Goal: Task Accomplishment & Management: Use online tool/utility

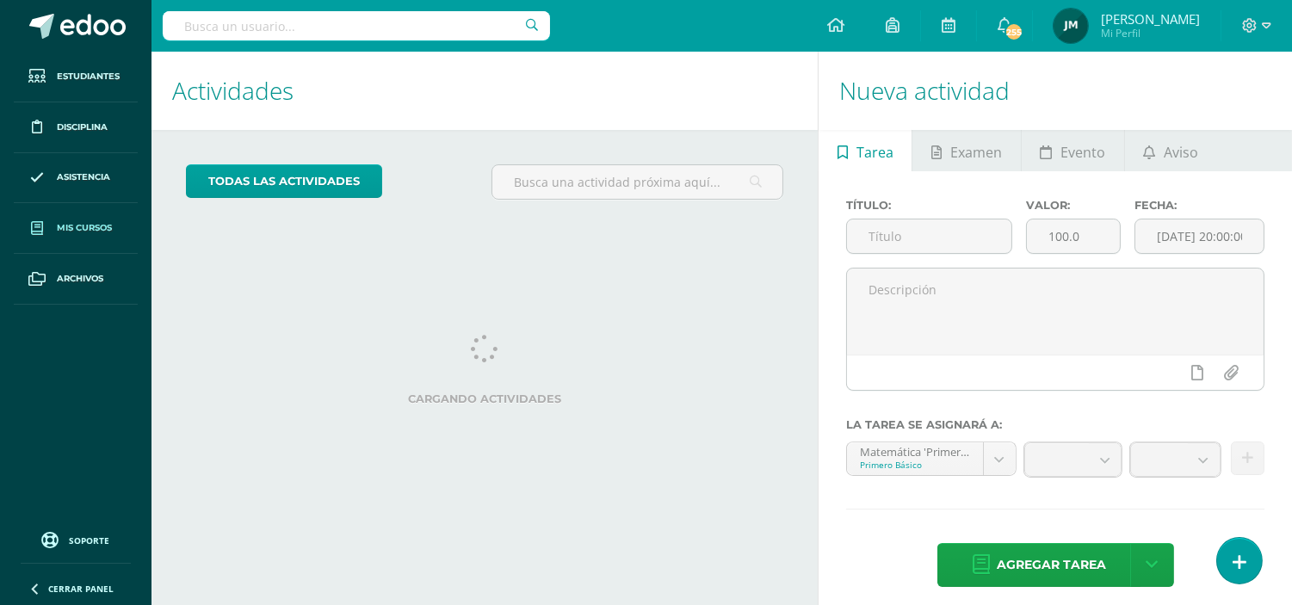
click at [69, 221] on span "Mis cursos" at bounding box center [84, 228] width 55 height 14
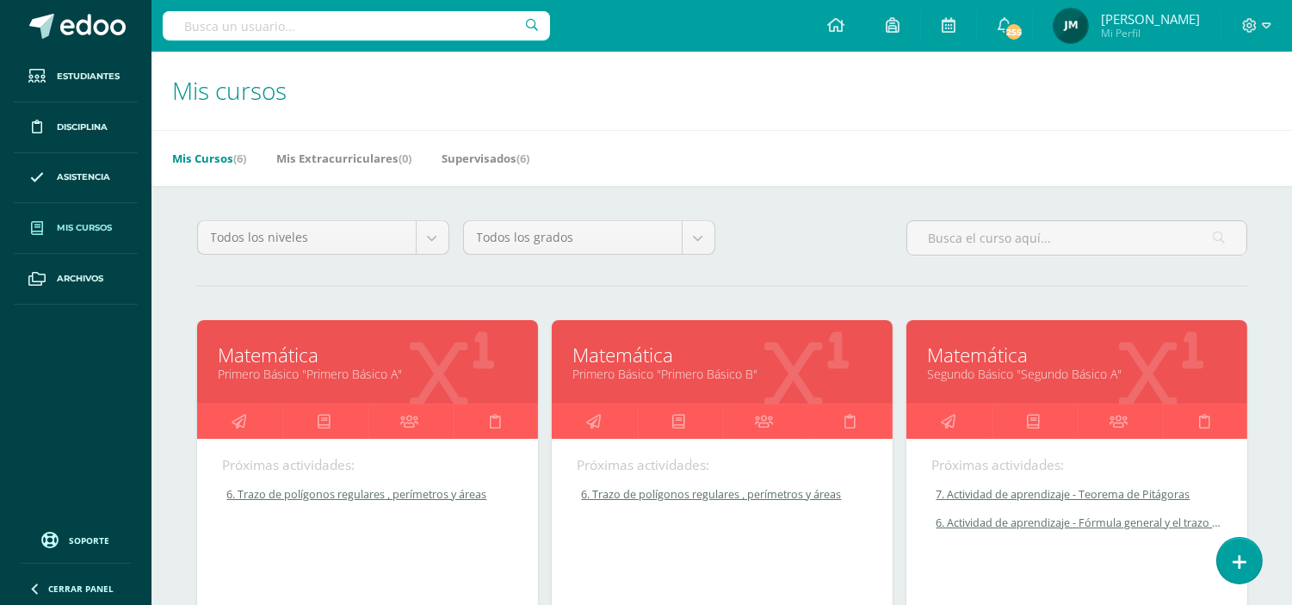
click at [273, 372] on link "Primero Básico "Primero Básico A"" at bounding box center [368, 374] width 298 height 16
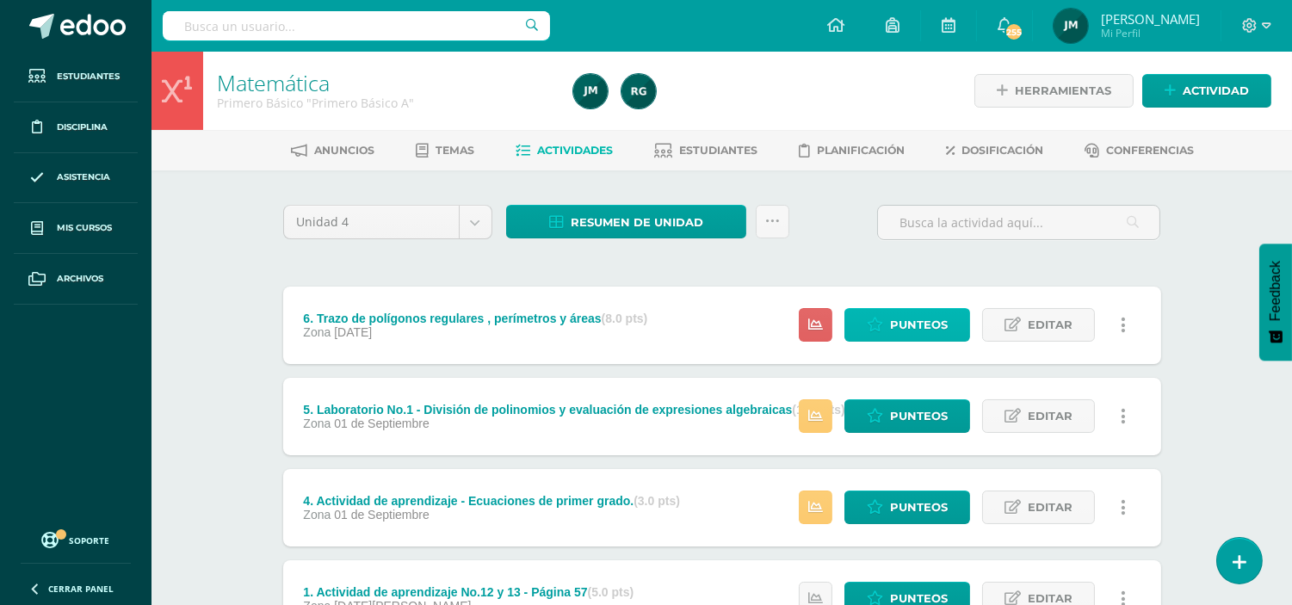
click at [908, 328] on span "Punteos" at bounding box center [919, 325] width 58 height 32
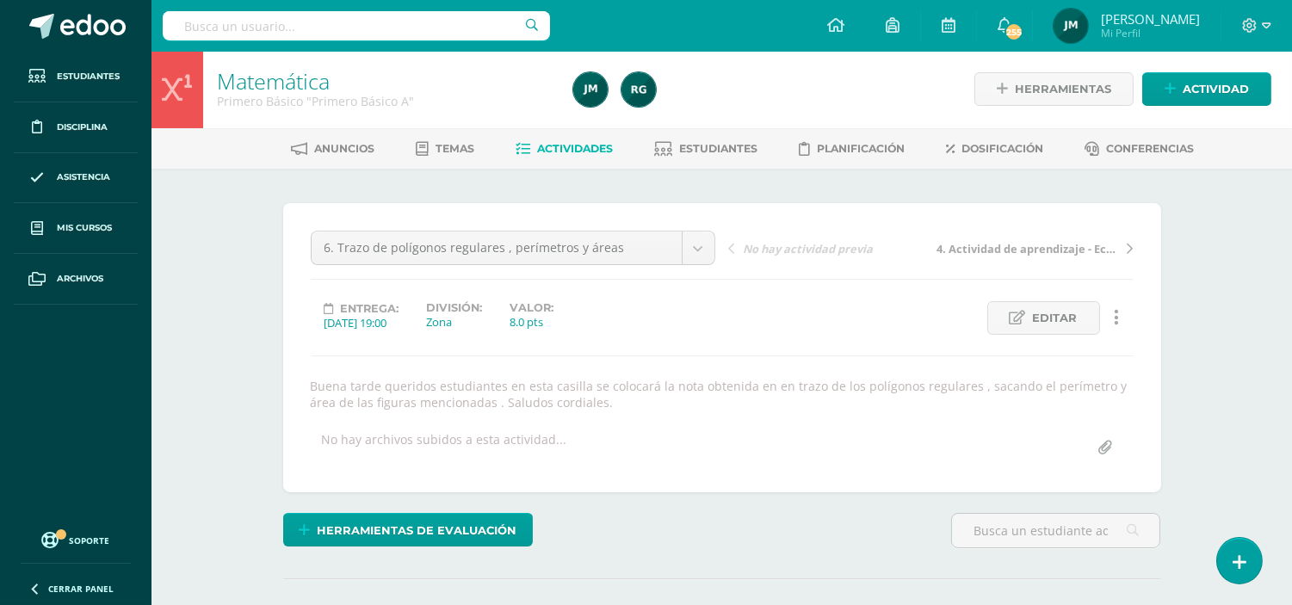
scroll to position [3, 0]
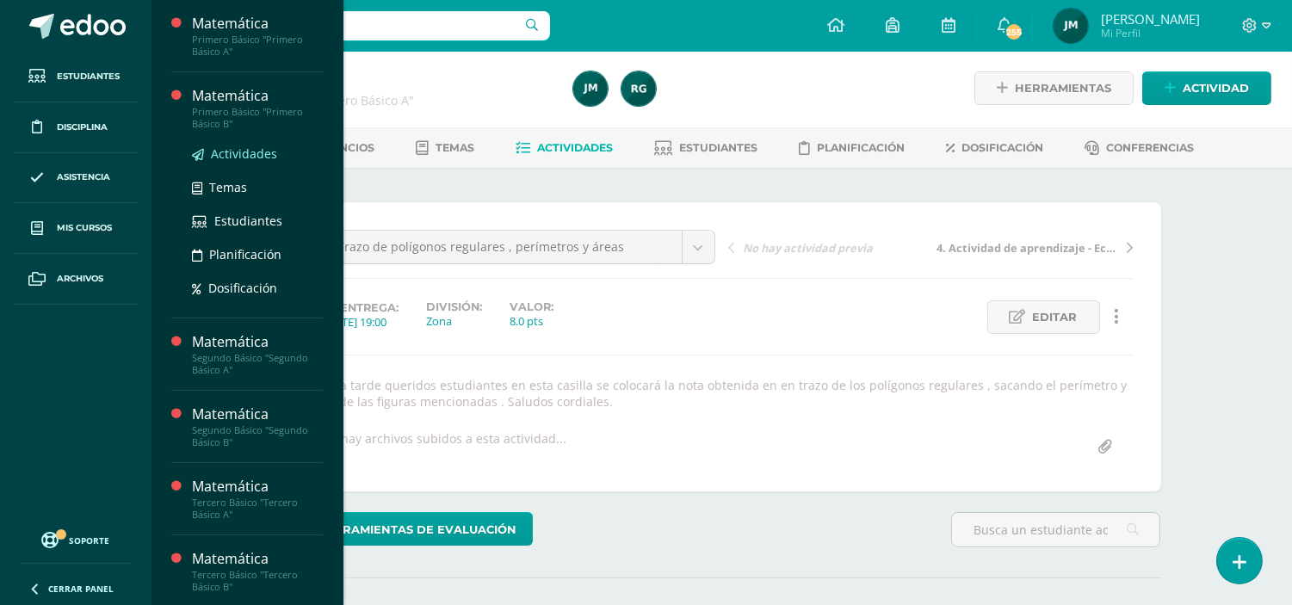
click at [239, 161] on link "Actividades" at bounding box center [257, 154] width 131 height 20
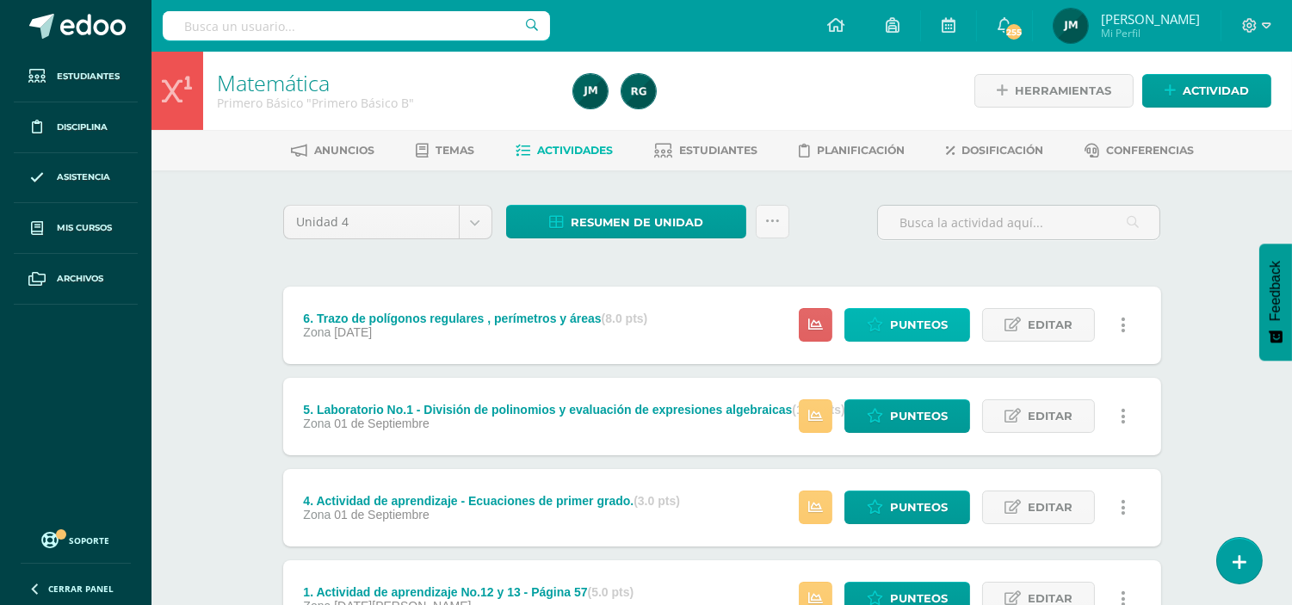
click at [921, 323] on span "Punteos" at bounding box center [919, 325] width 58 height 32
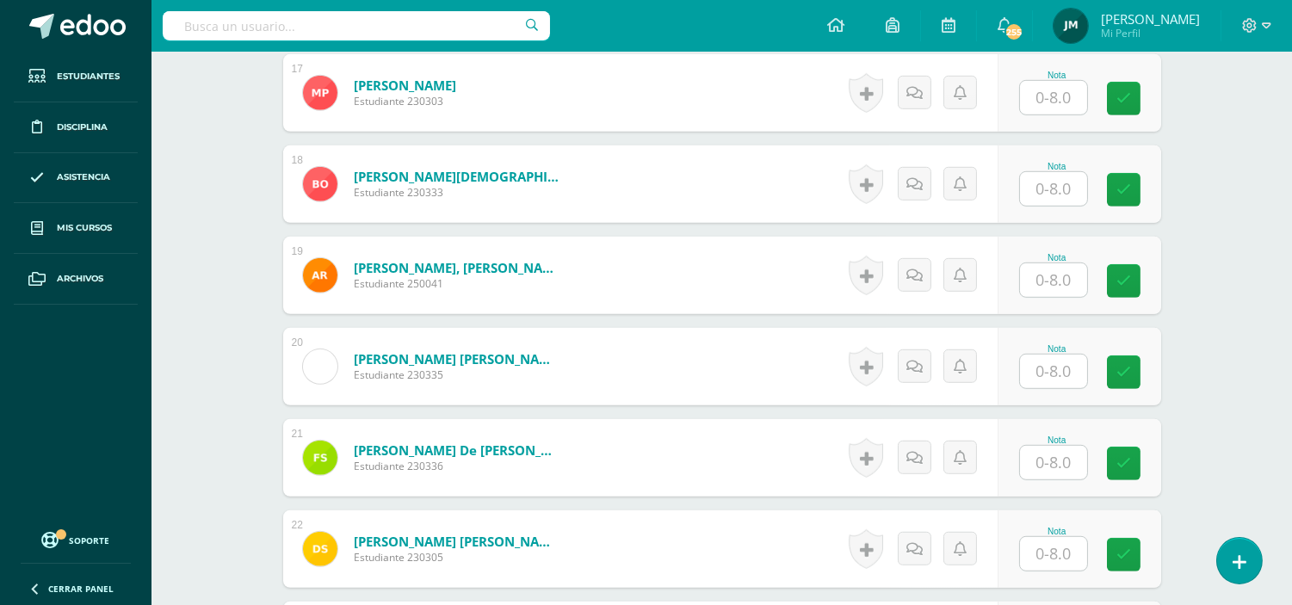
scroll to position [2047, 0]
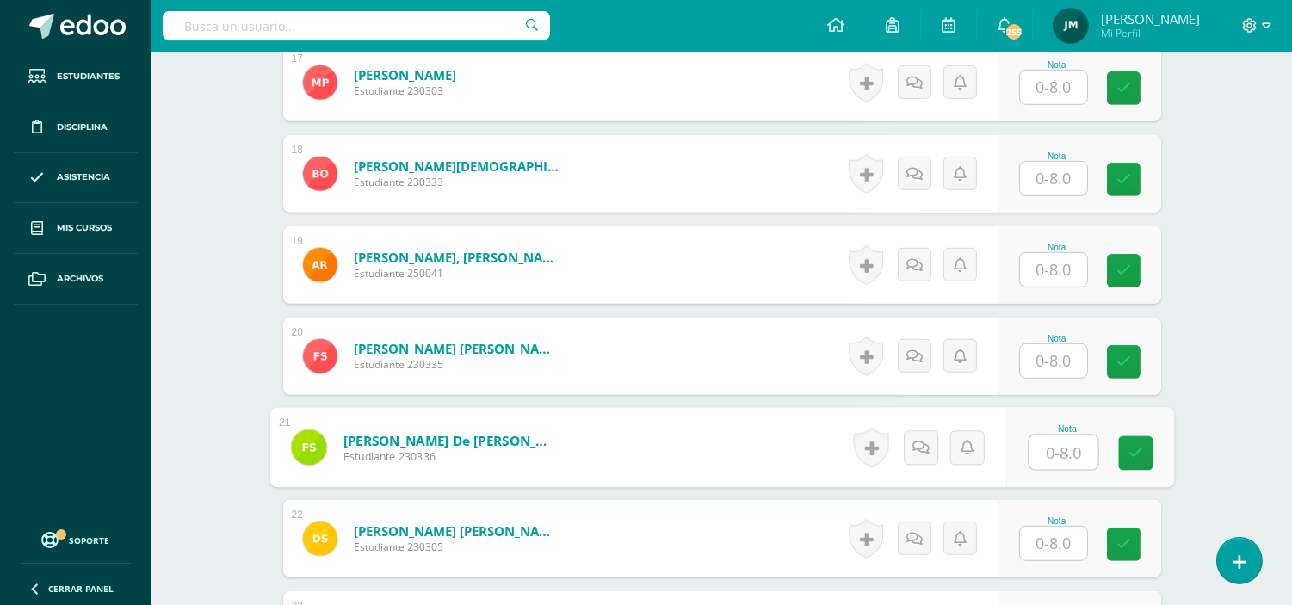
click at [1054, 448] on input "text" at bounding box center [1063, 453] width 69 height 34
type input "6"
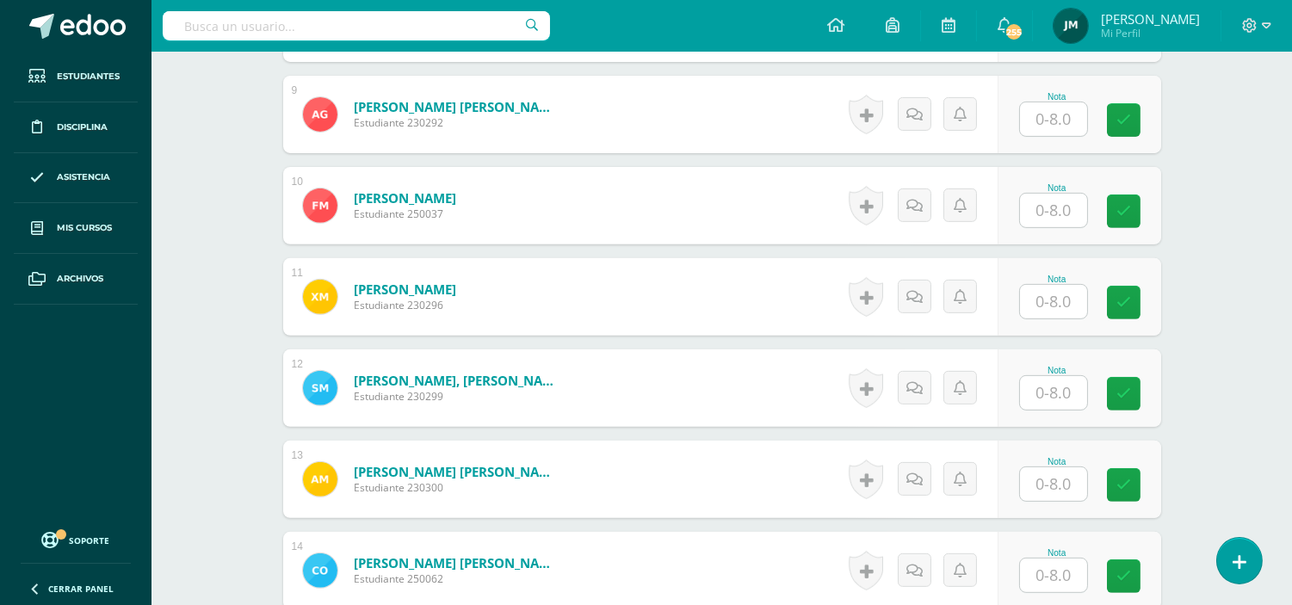
scroll to position [1301, 0]
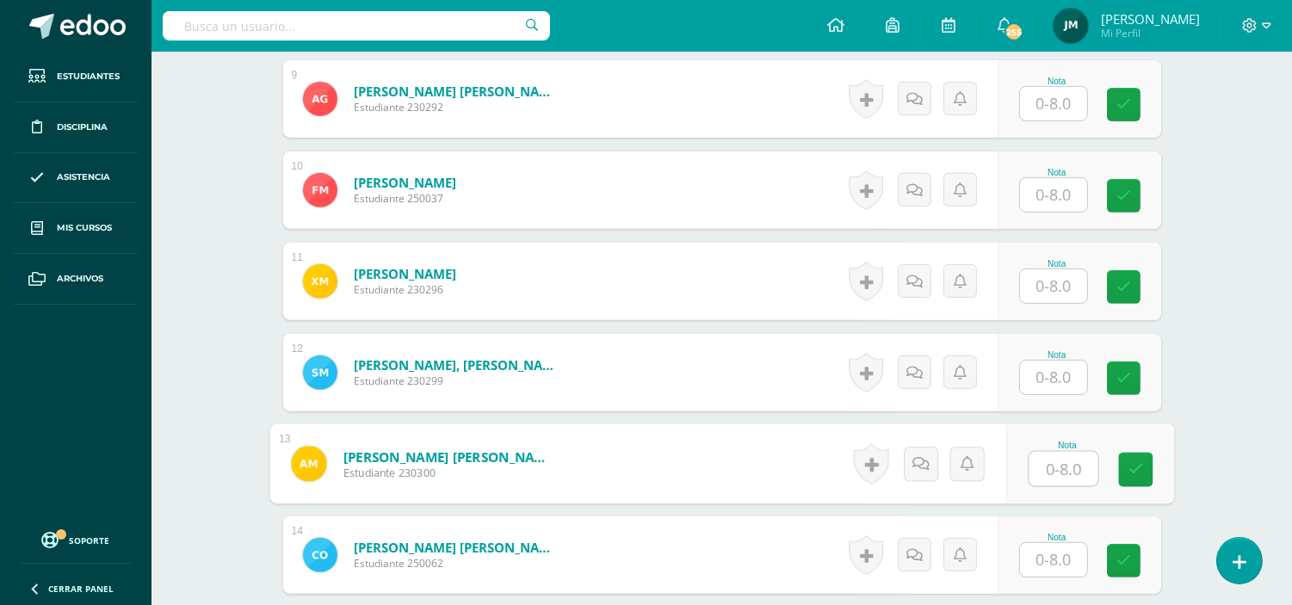
click at [1062, 480] on input "text" at bounding box center [1063, 469] width 69 height 34
type input "6"
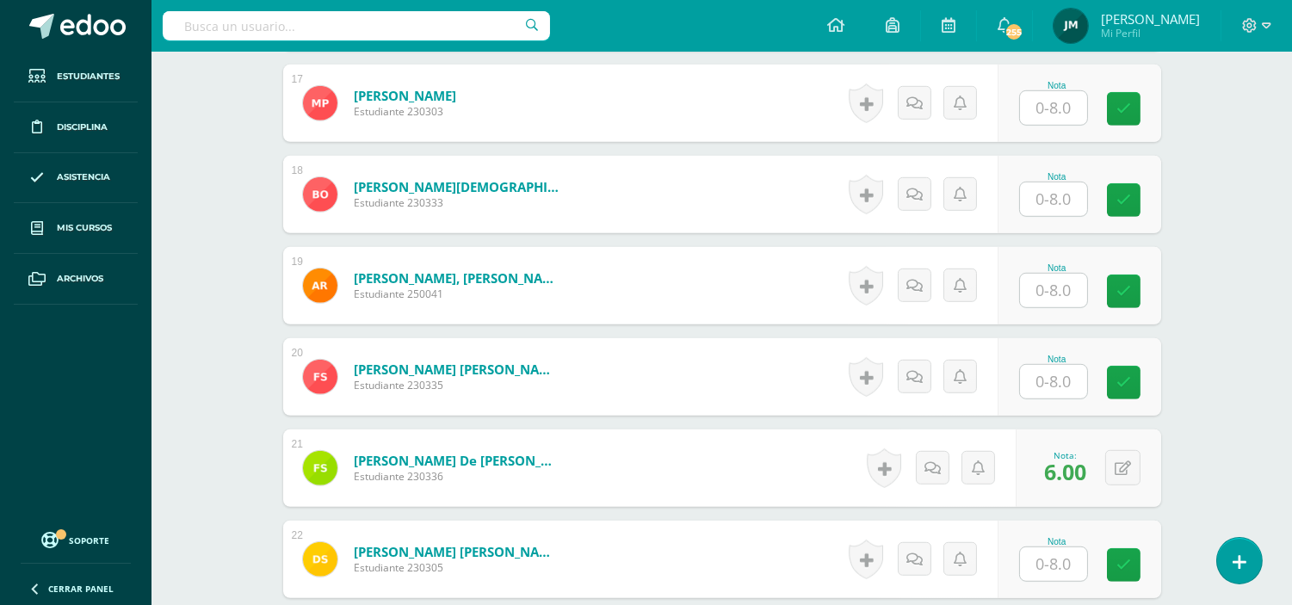
scroll to position [2047, 0]
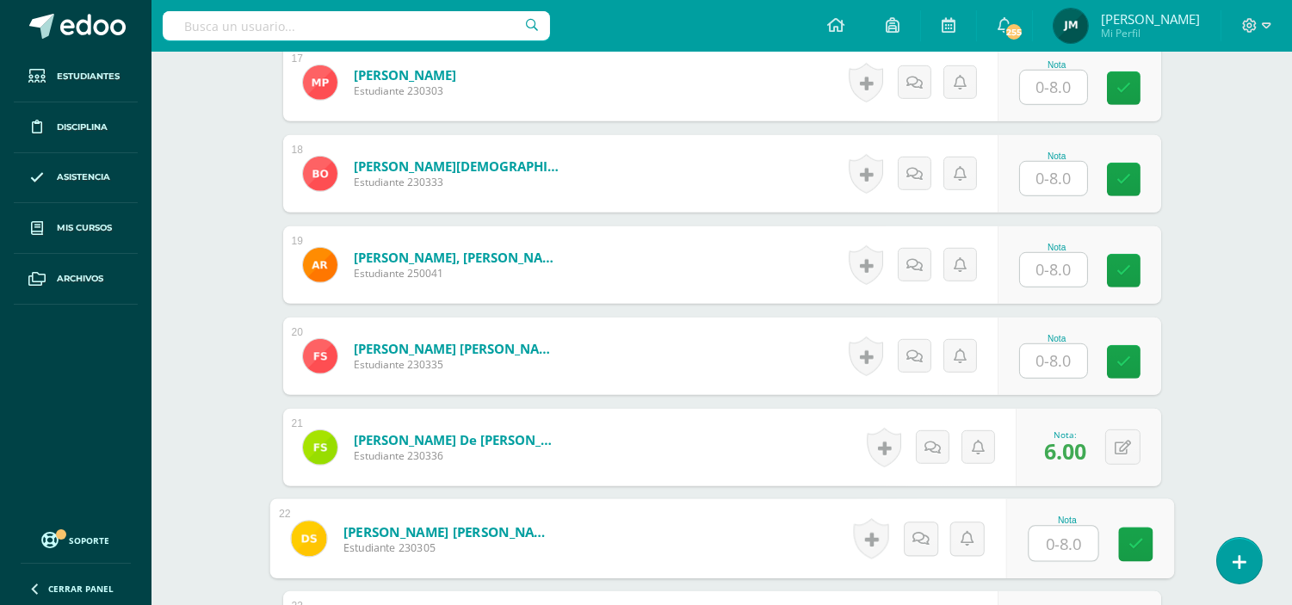
click at [1051, 545] on input "text" at bounding box center [1063, 544] width 69 height 34
type input "7"
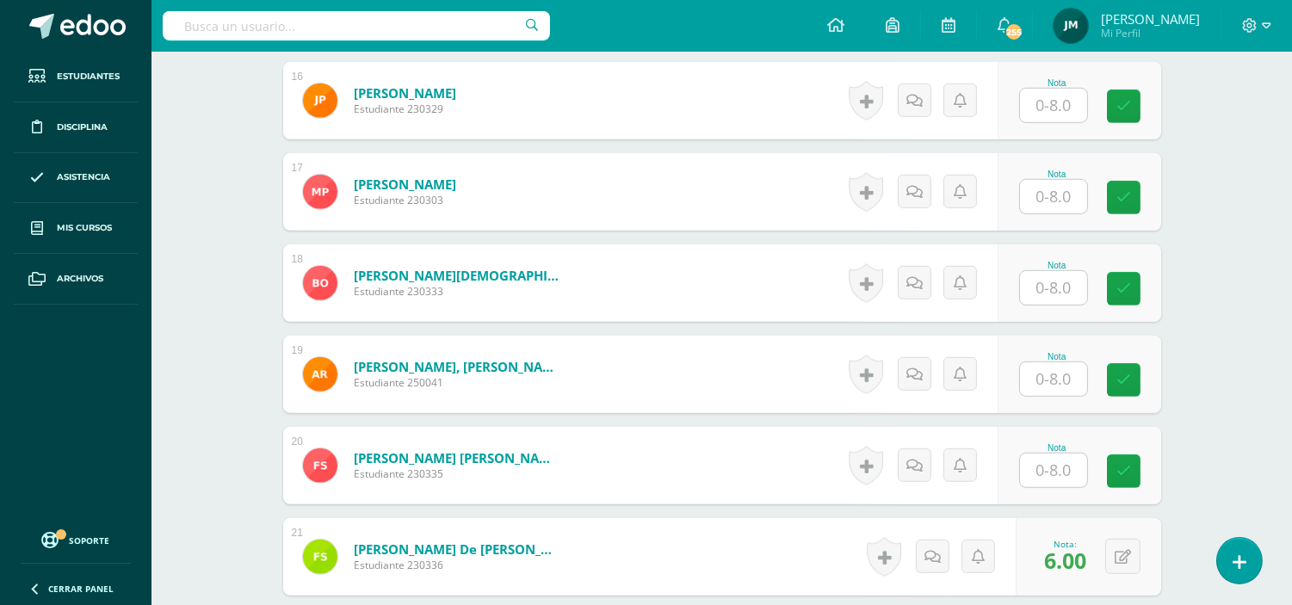
scroll to position [1916, 0]
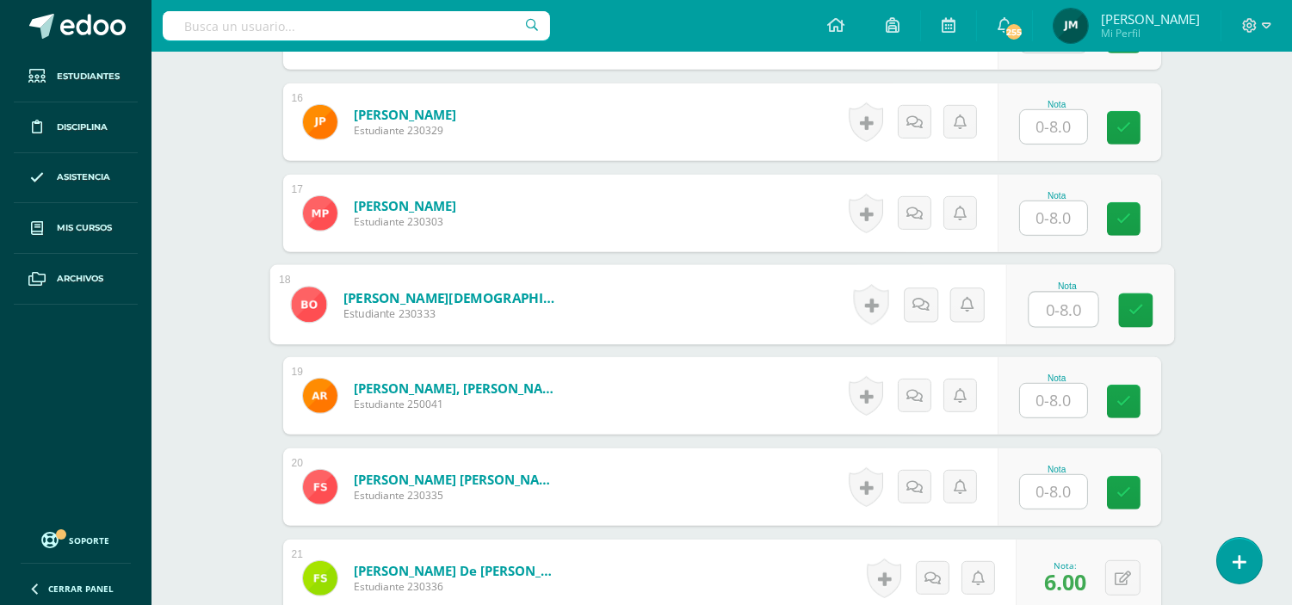
click at [1051, 318] on input "text" at bounding box center [1063, 310] width 69 height 34
type input "4"
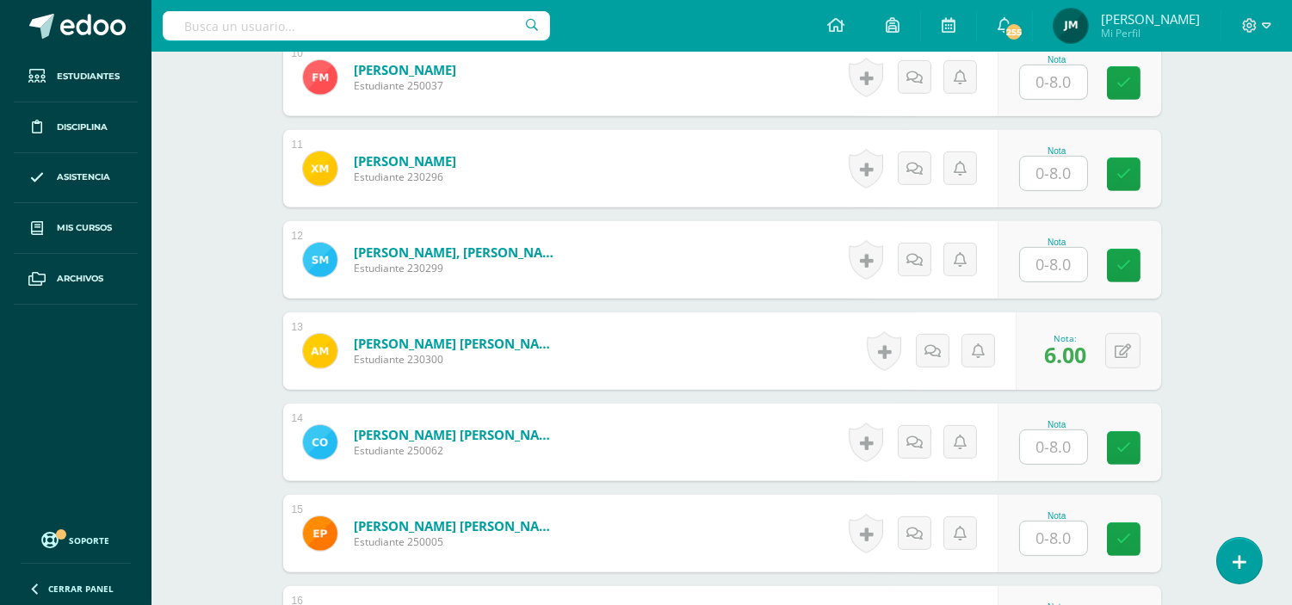
scroll to position [1403, 0]
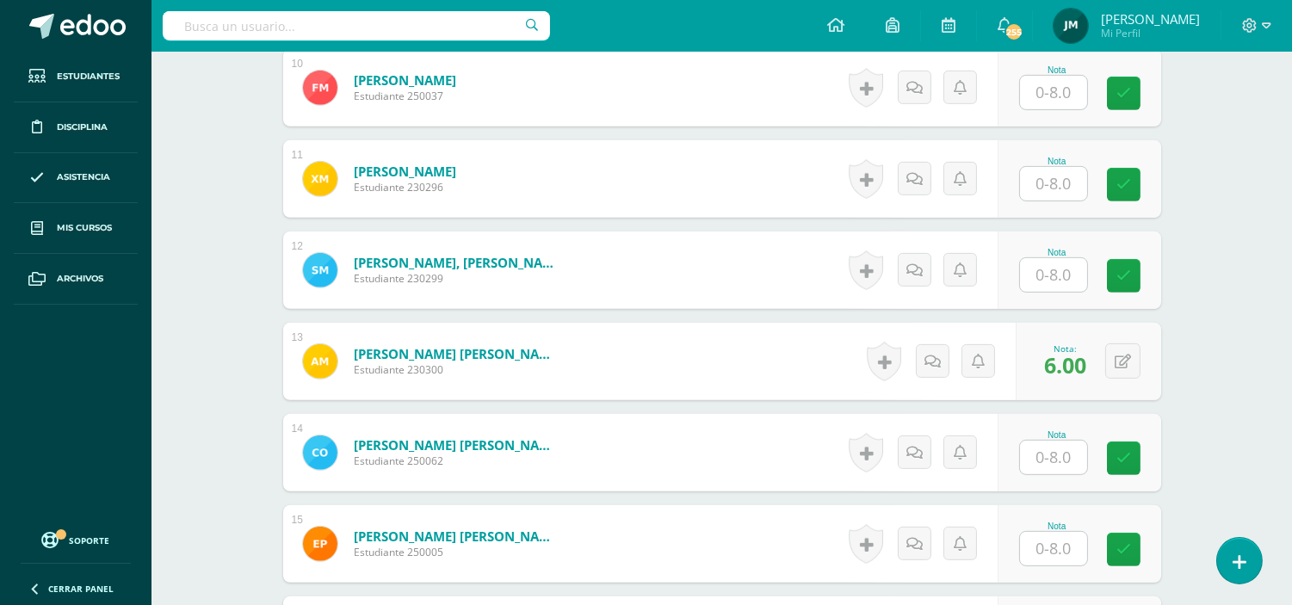
click at [1066, 189] on input "text" at bounding box center [1053, 184] width 67 height 34
type input "6"
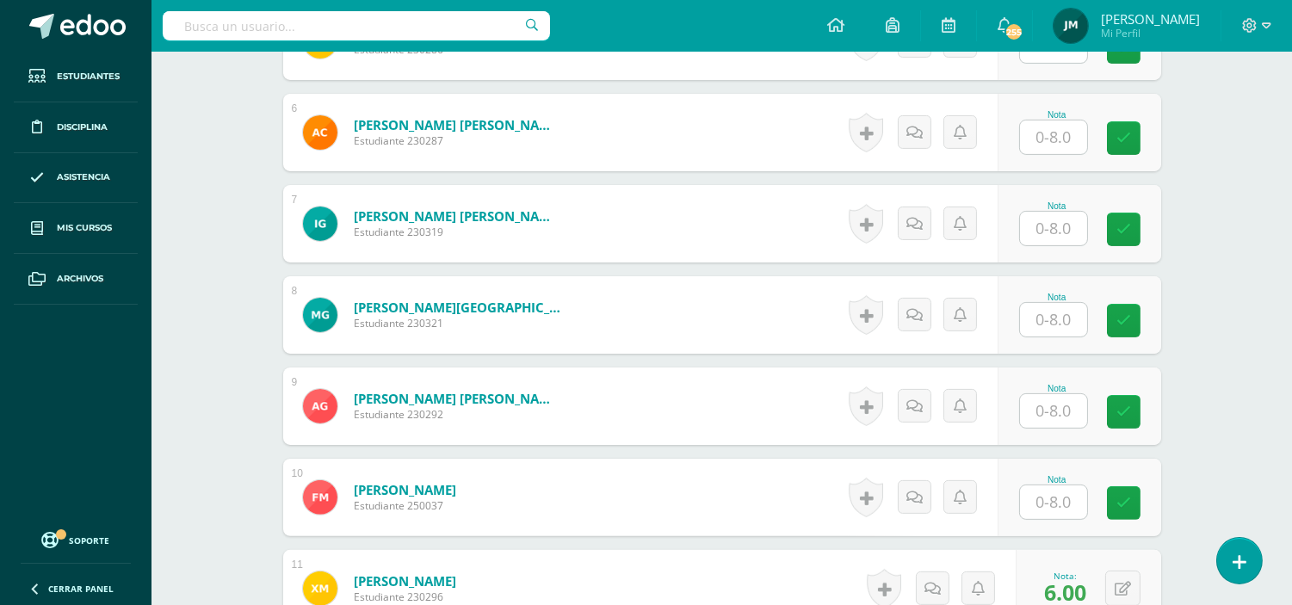
scroll to position [1071, 0]
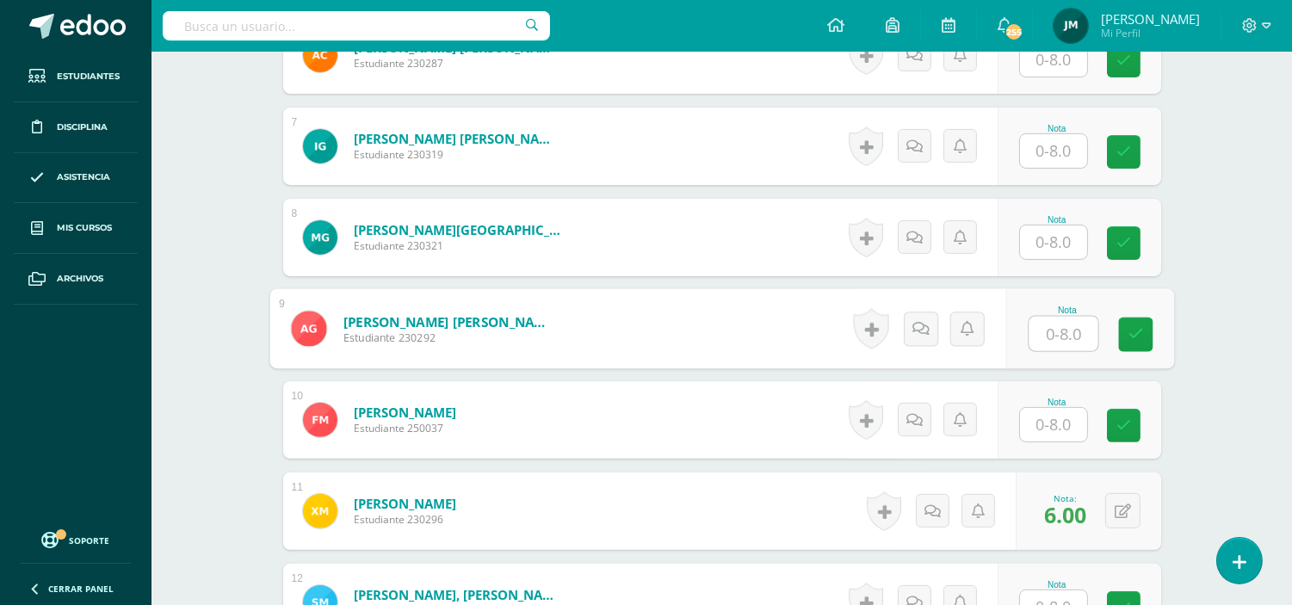
click at [1053, 334] on input "text" at bounding box center [1063, 334] width 69 height 34
type input "7"
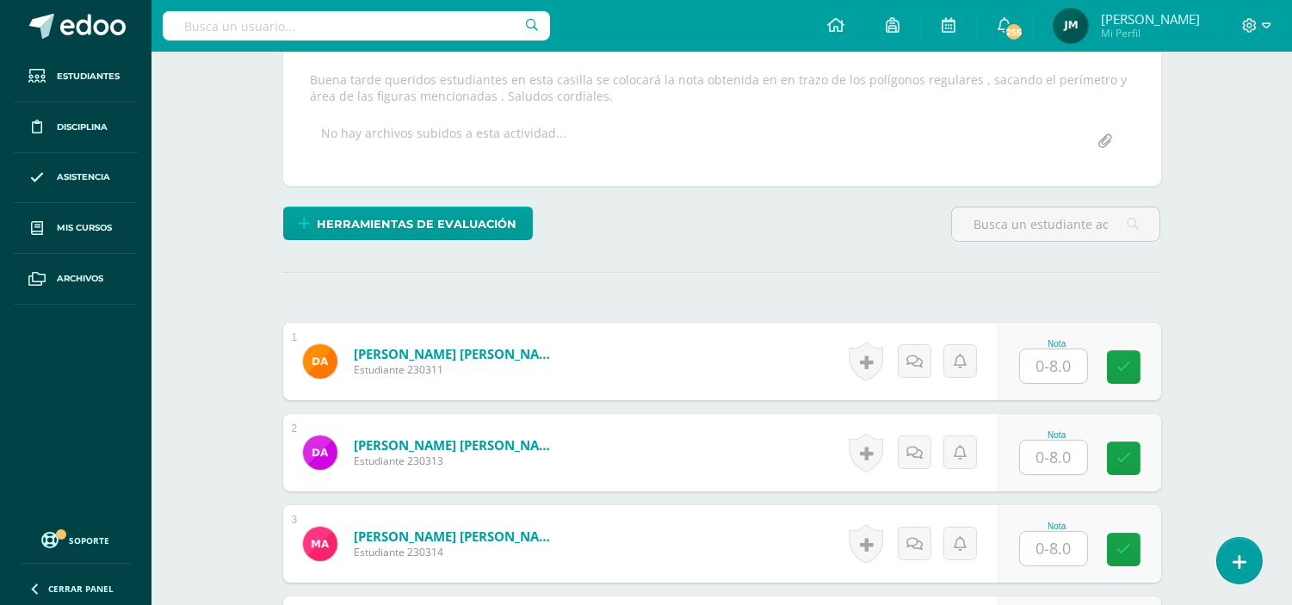
scroll to position [386, 0]
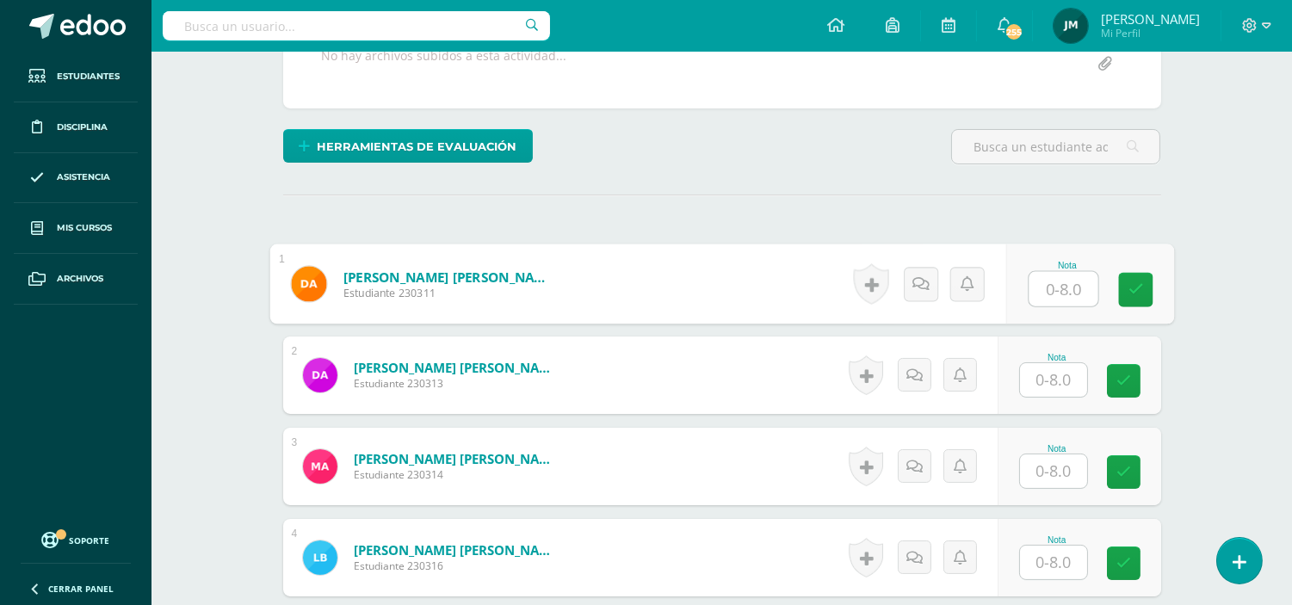
click at [1029, 294] on input "text" at bounding box center [1063, 289] width 69 height 34
type input "8"
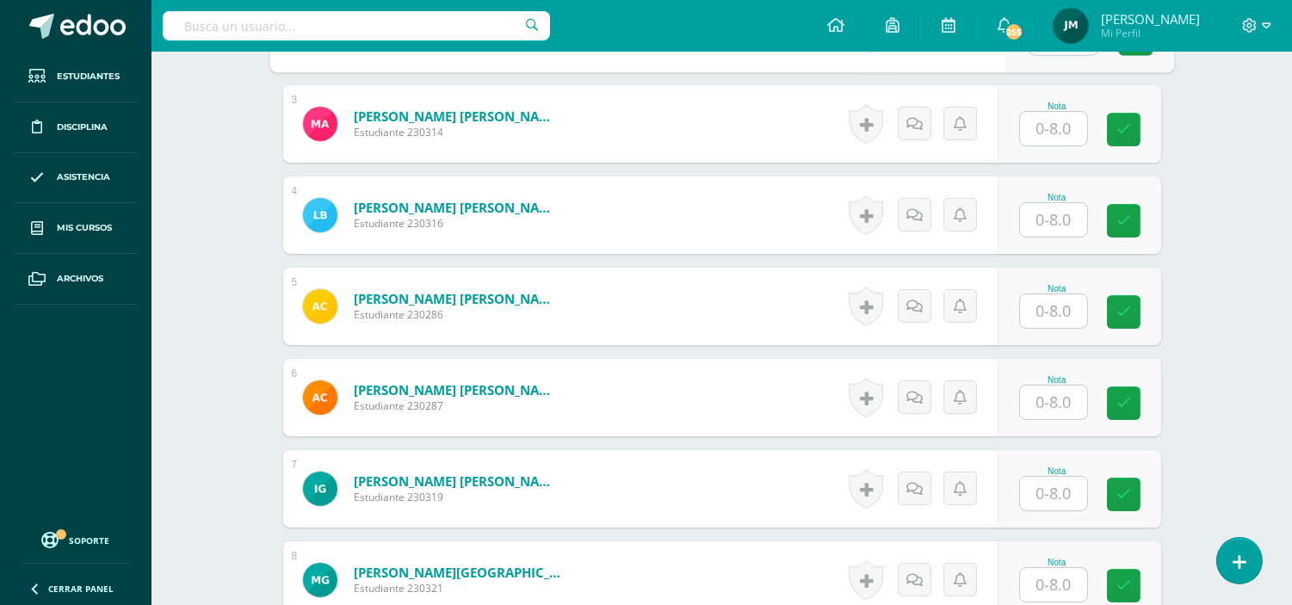
scroll to position [822, 0]
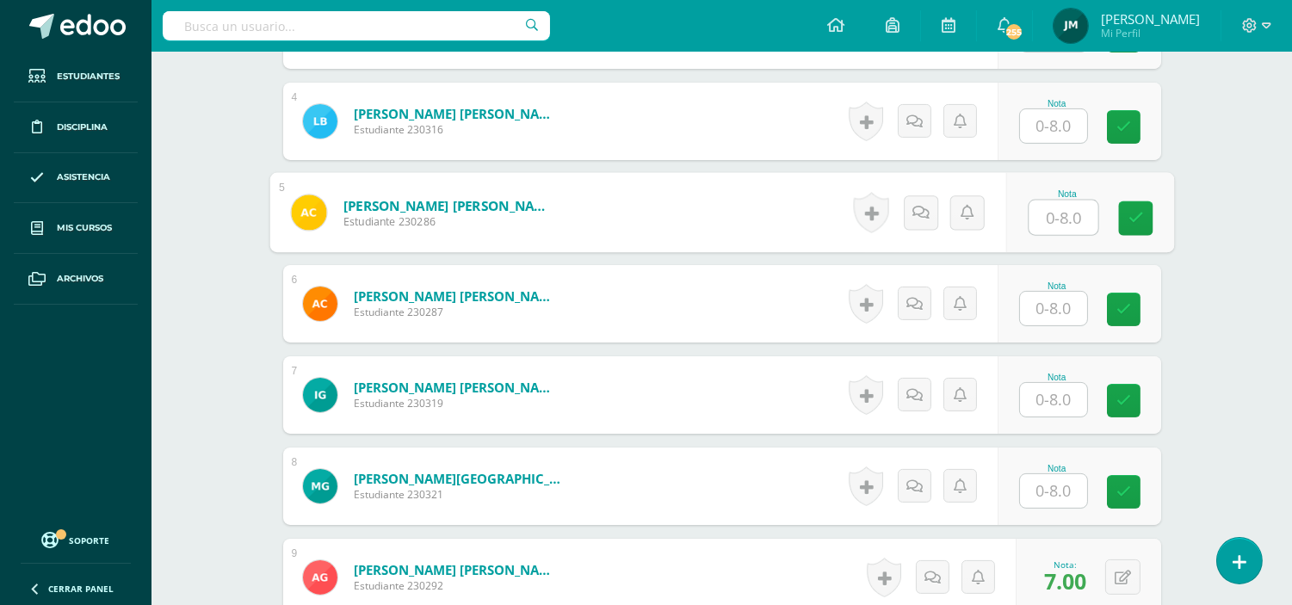
click at [1059, 215] on input "text" at bounding box center [1063, 218] width 69 height 34
type input "5"
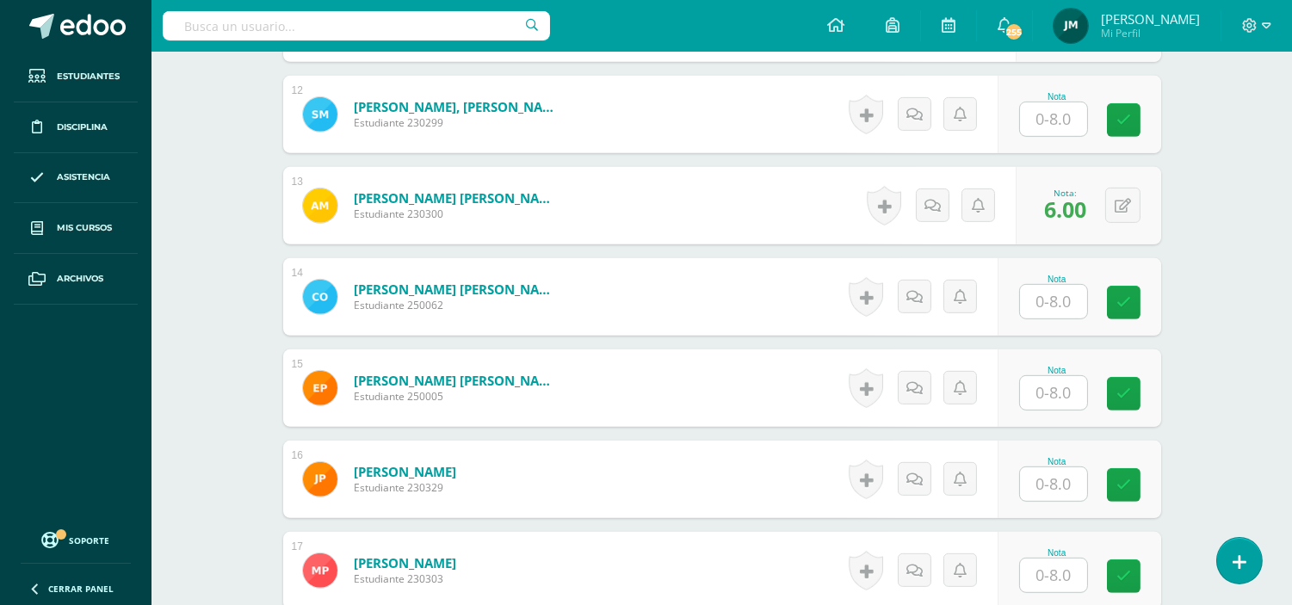
scroll to position [1563, 0]
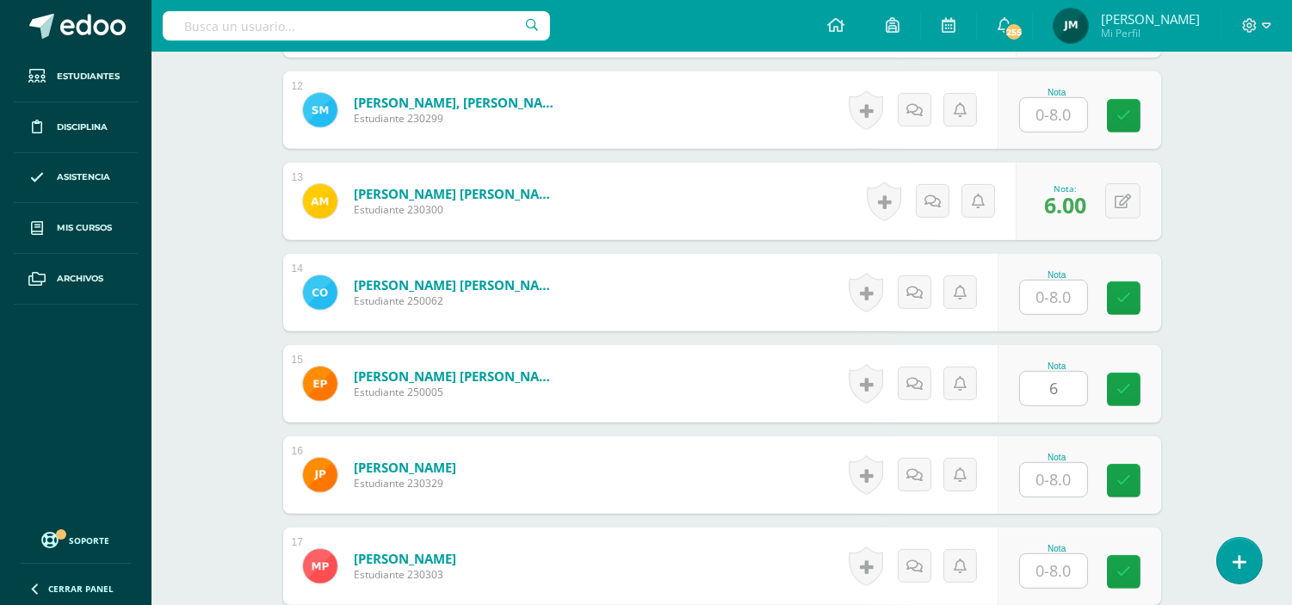
click at [1047, 384] on input "6" at bounding box center [1053, 389] width 67 height 34
type input "6"
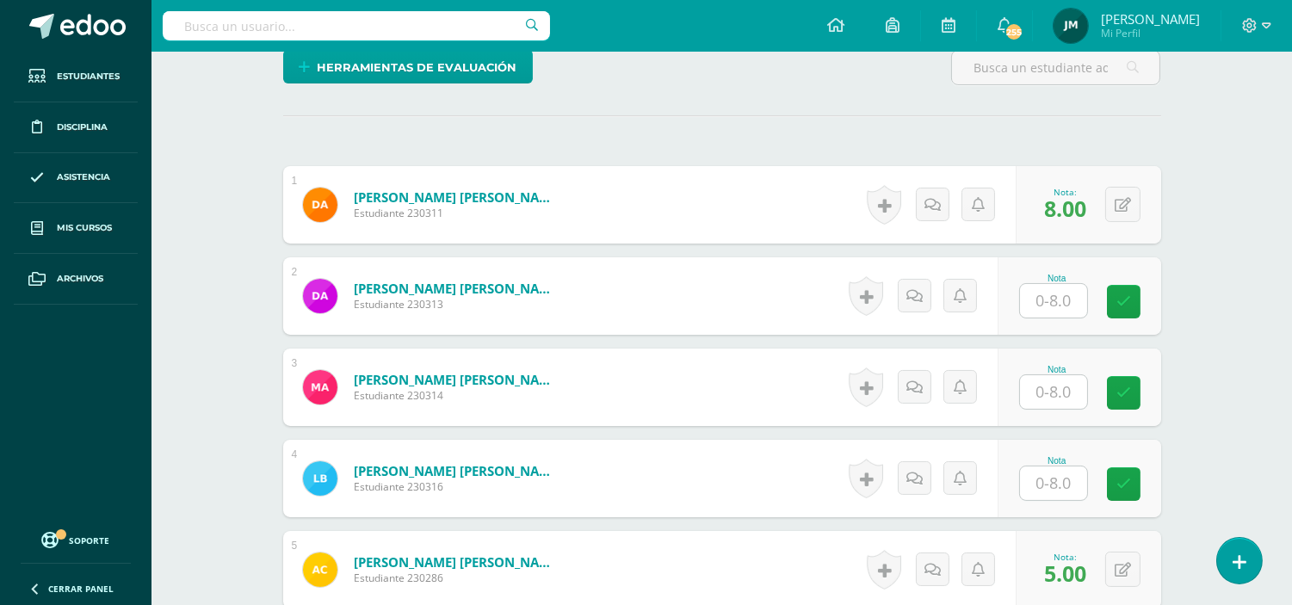
scroll to position [469, 0]
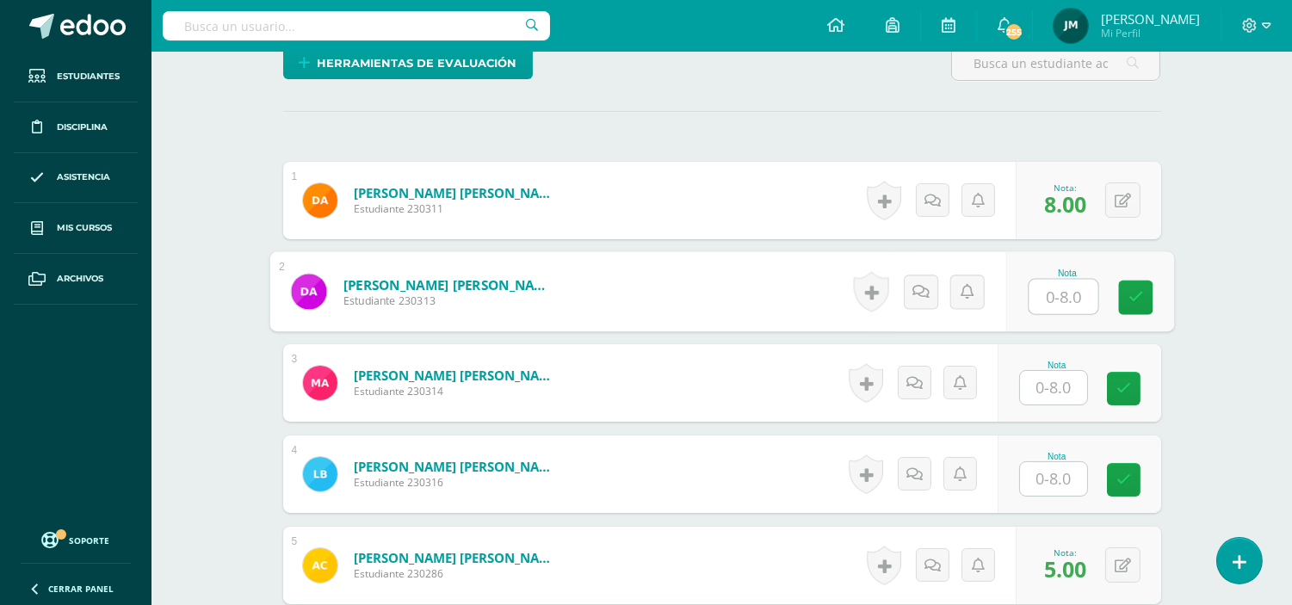
click at [1048, 291] on input "text" at bounding box center [1063, 297] width 69 height 34
type input "8"
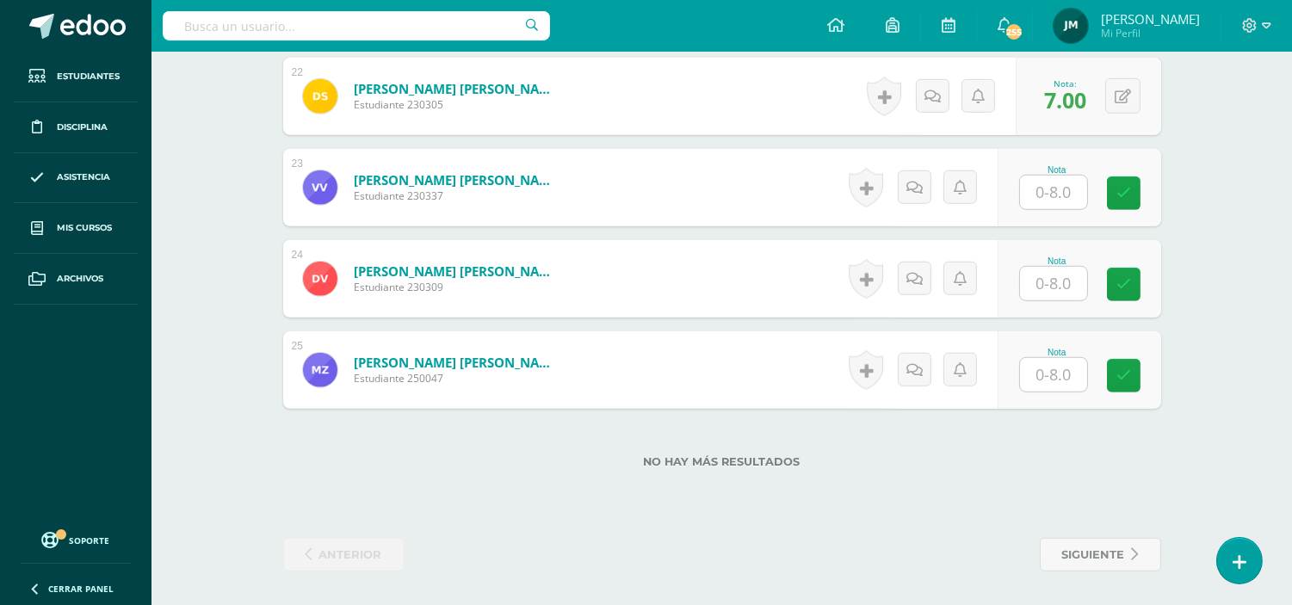
scroll to position [2357, 0]
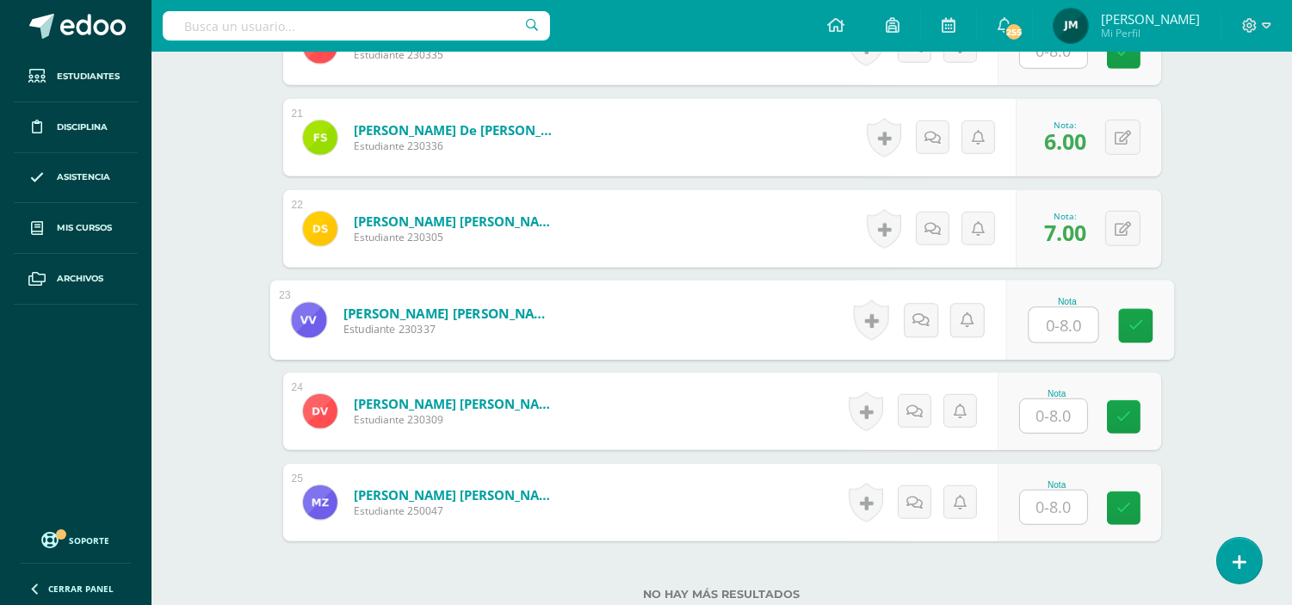
click at [1057, 314] on input "text" at bounding box center [1063, 325] width 69 height 34
type input "8"
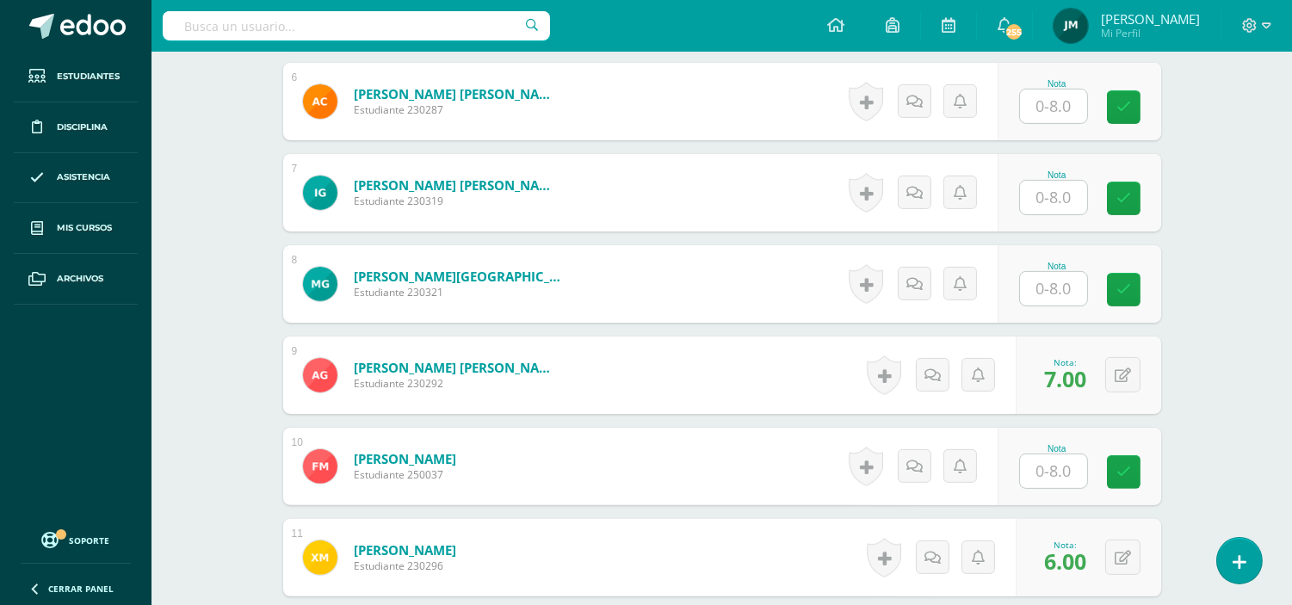
scroll to position [1029, 0]
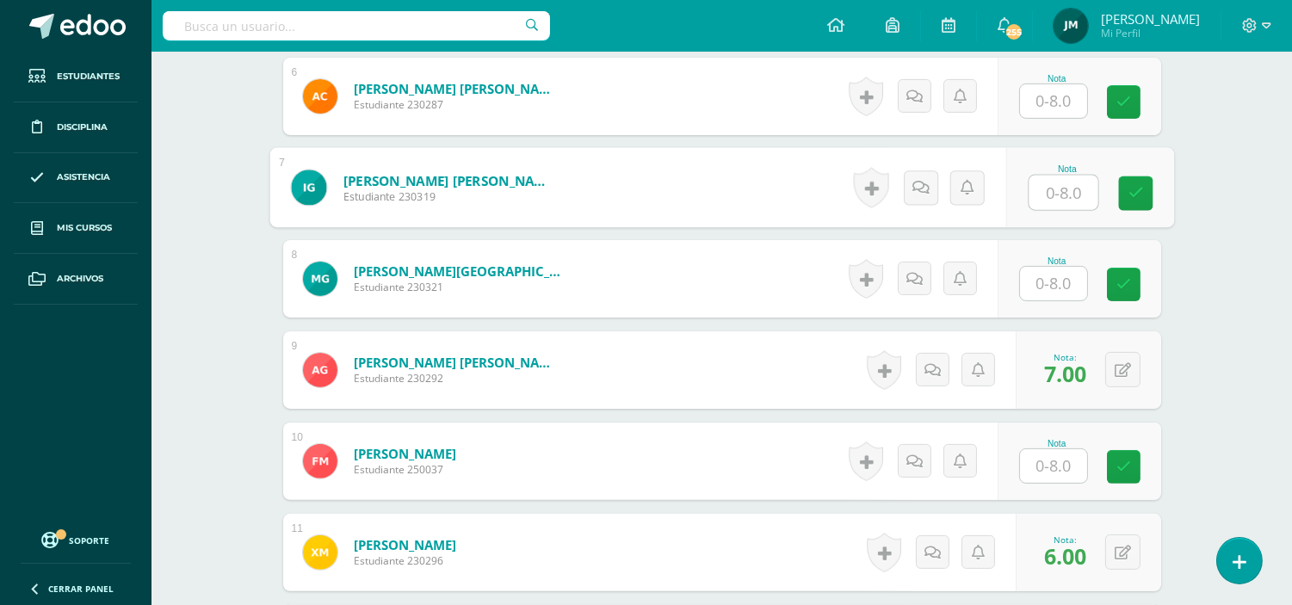
click at [1062, 196] on input "text" at bounding box center [1063, 193] width 69 height 34
type input "8"
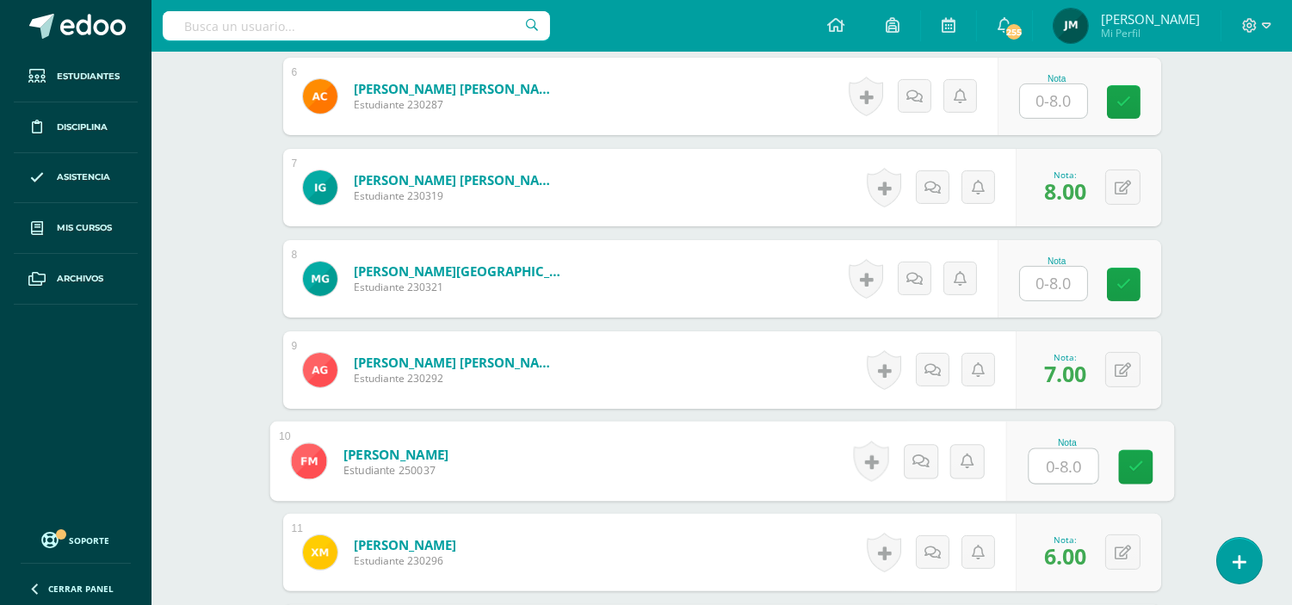
click at [1038, 465] on input "text" at bounding box center [1063, 466] width 69 height 34
type input "8"
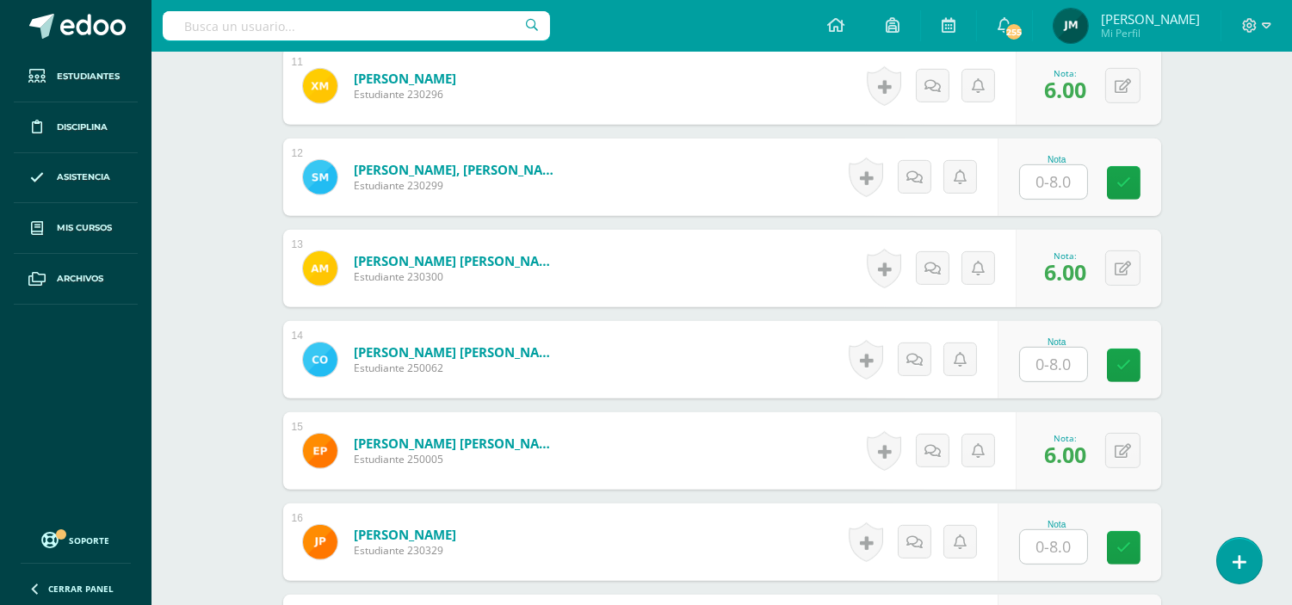
scroll to position [1491, 0]
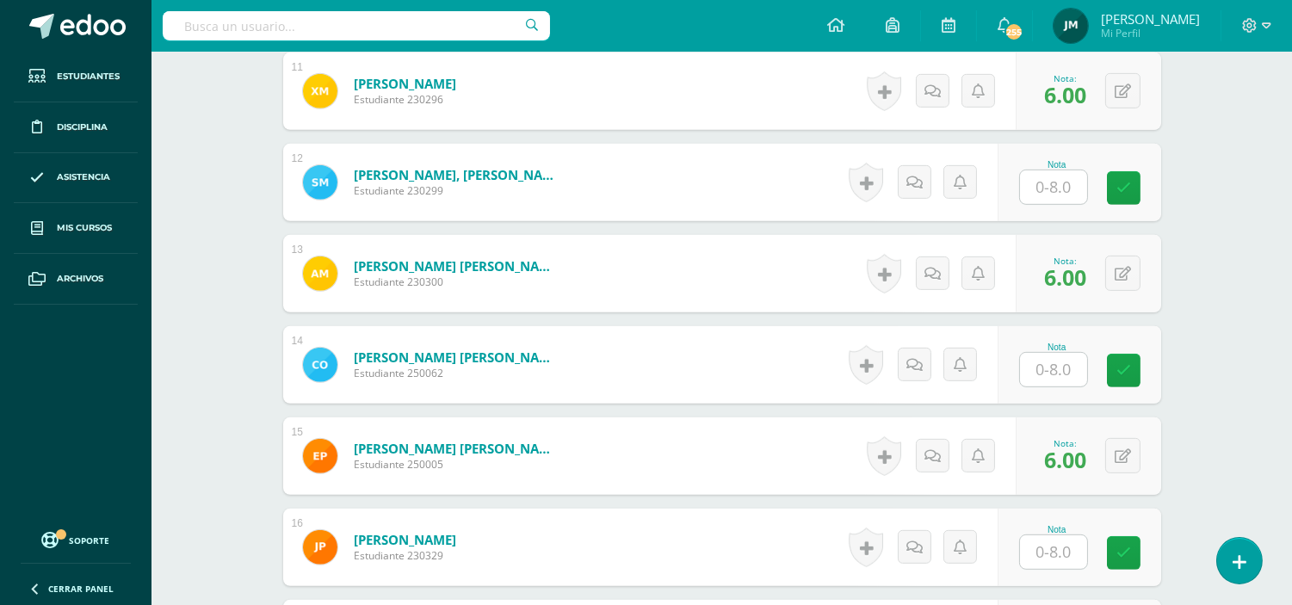
click at [1056, 190] on input "text" at bounding box center [1053, 187] width 67 height 34
type input "7"
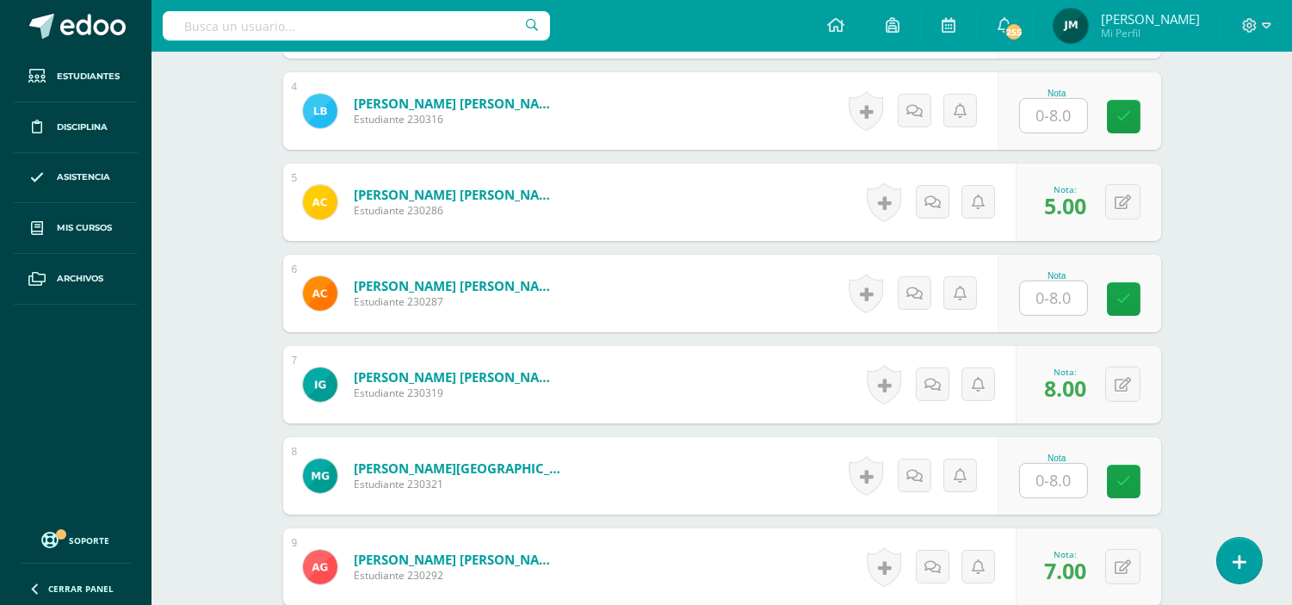
scroll to position [837, 0]
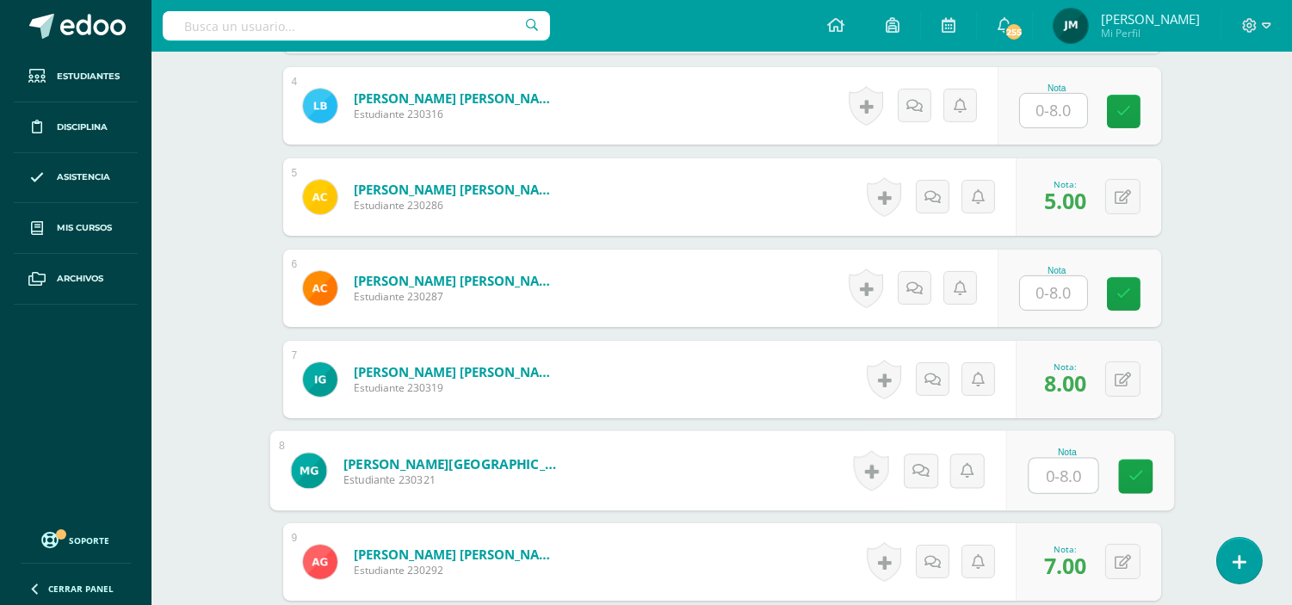
click at [1055, 476] on input "text" at bounding box center [1063, 476] width 69 height 34
type input "6"
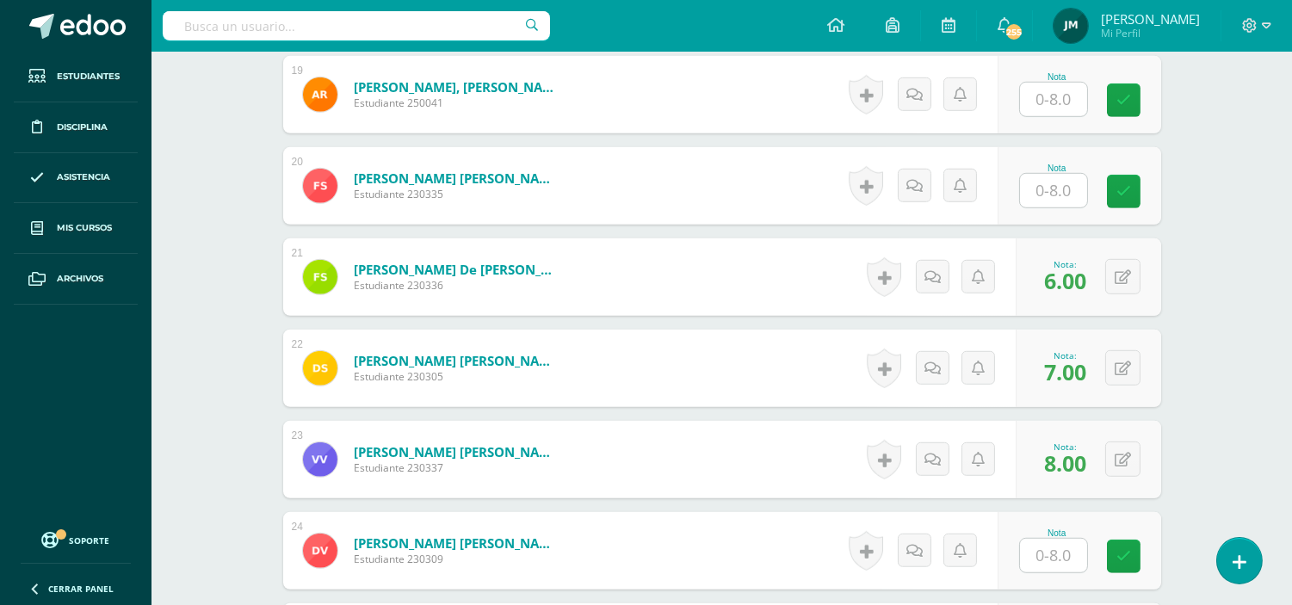
scroll to position [2207, 0]
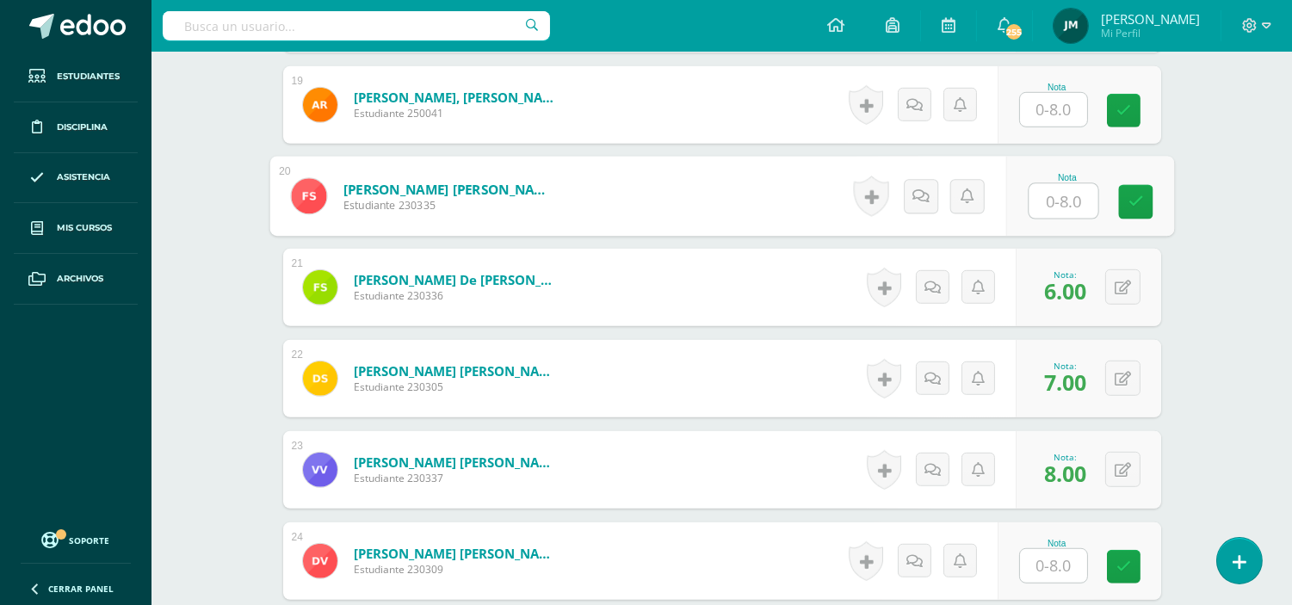
click at [1044, 208] on input "text" at bounding box center [1063, 201] width 69 height 34
type input "6"
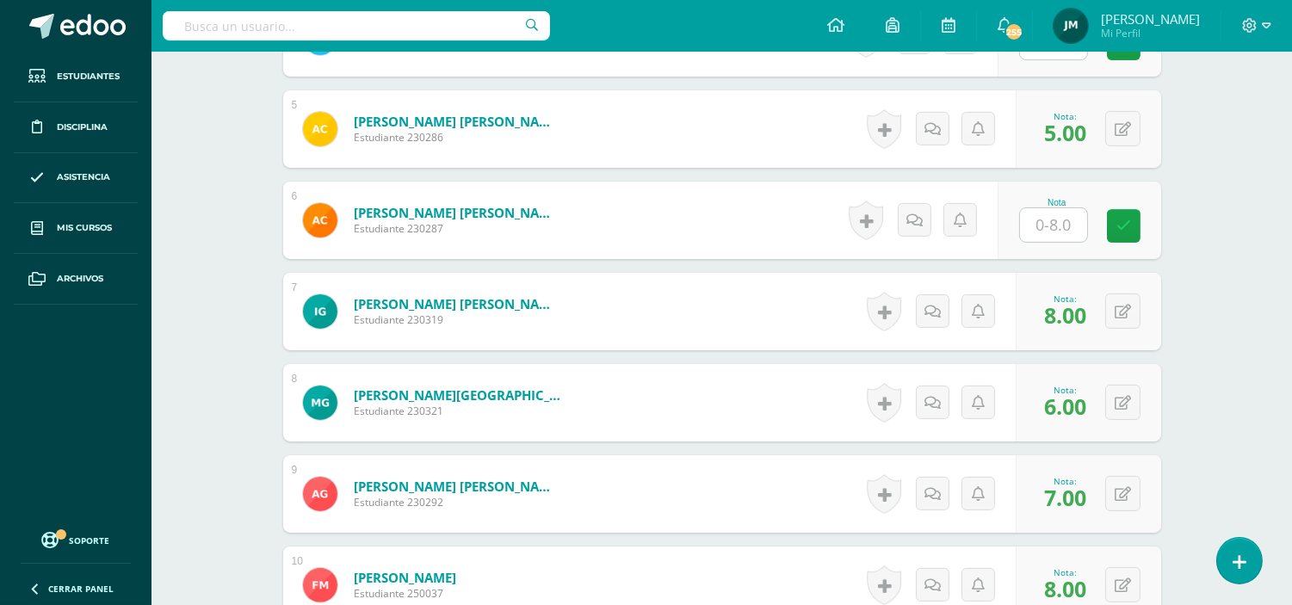
scroll to position [915, 0]
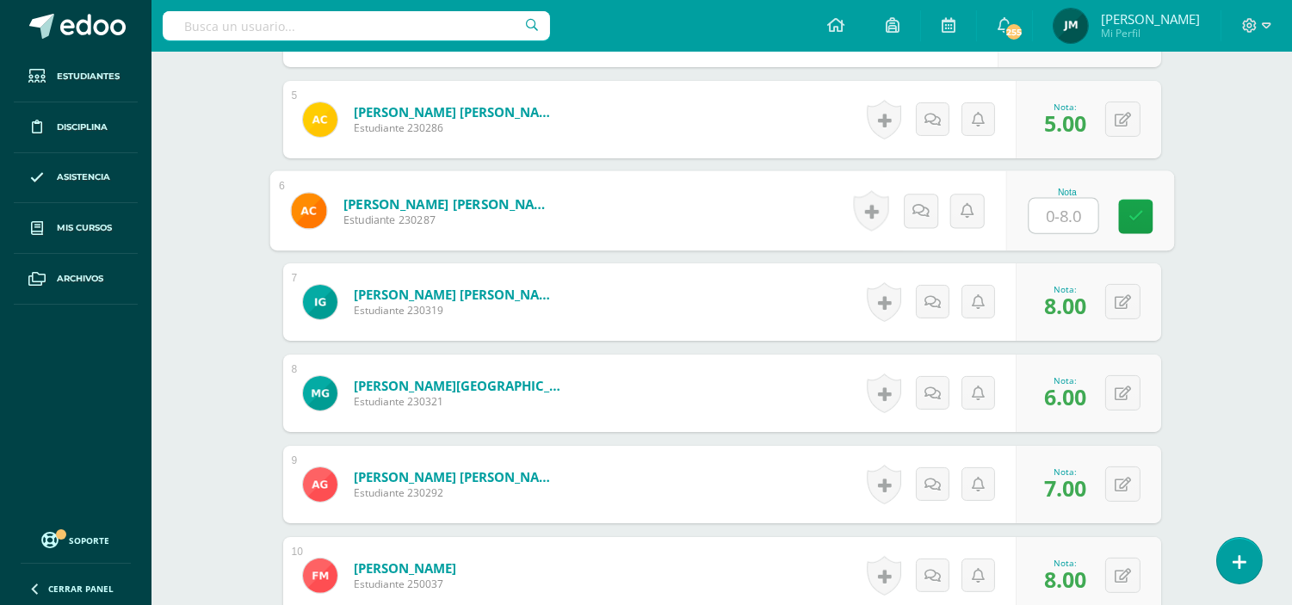
click at [1066, 216] on input "text" at bounding box center [1063, 216] width 69 height 34
type input "8"
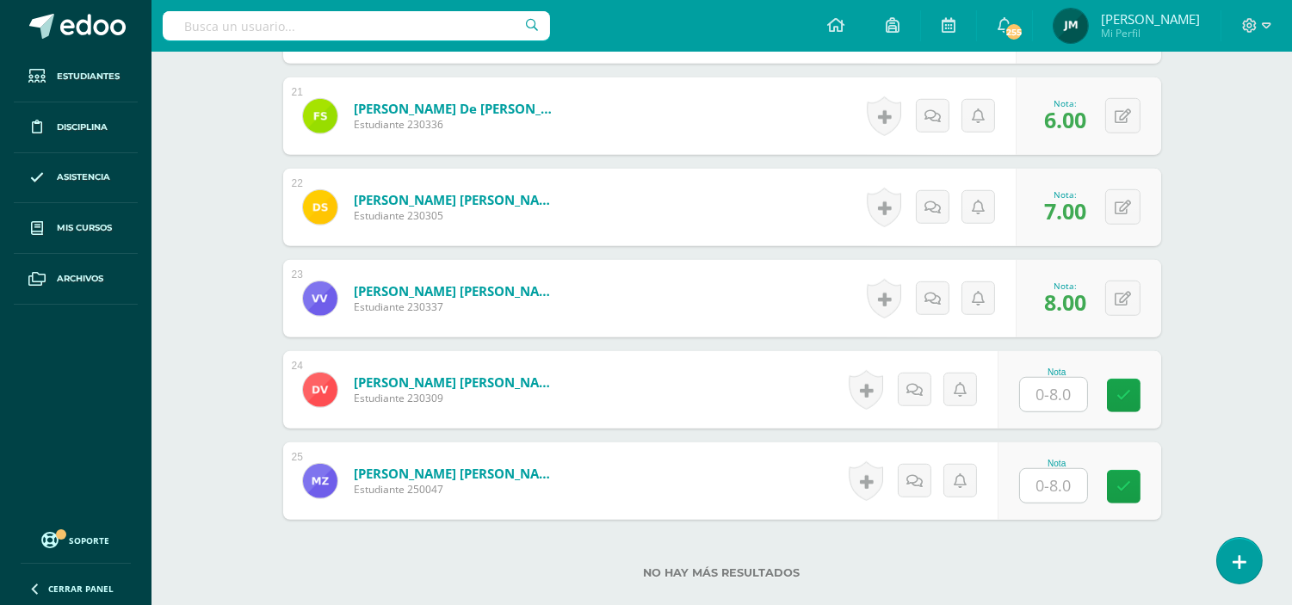
scroll to position [2368, 0]
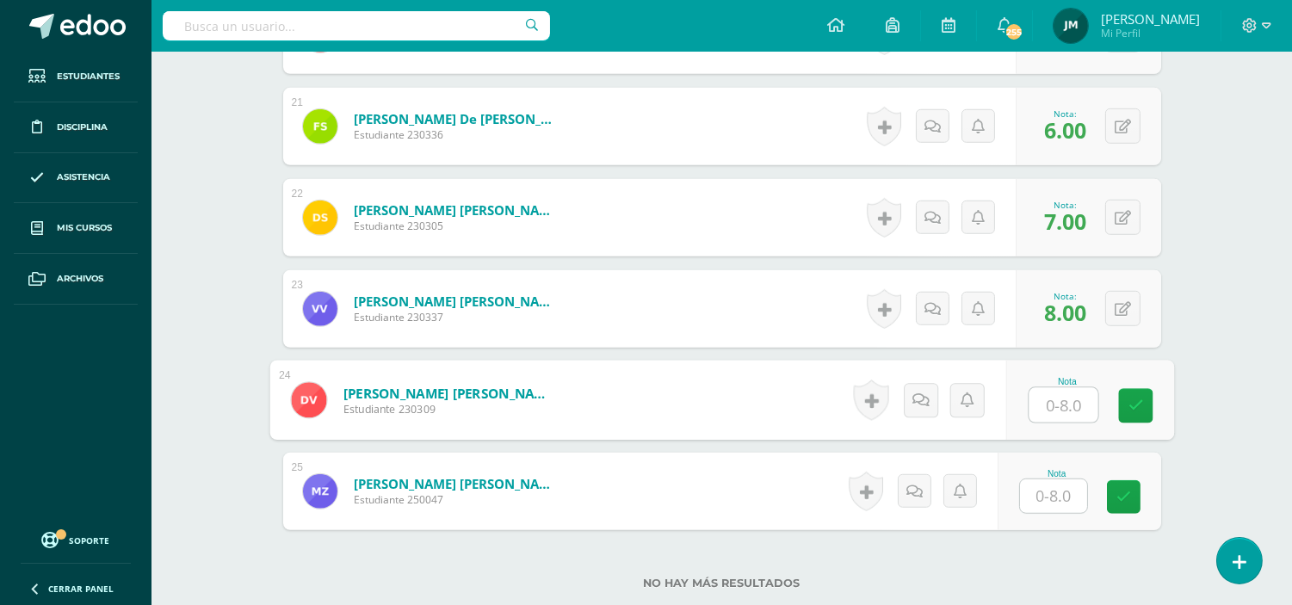
click at [1076, 398] on input "text" at bounding box center [1063, 405] width 69 height 34
type input "6"
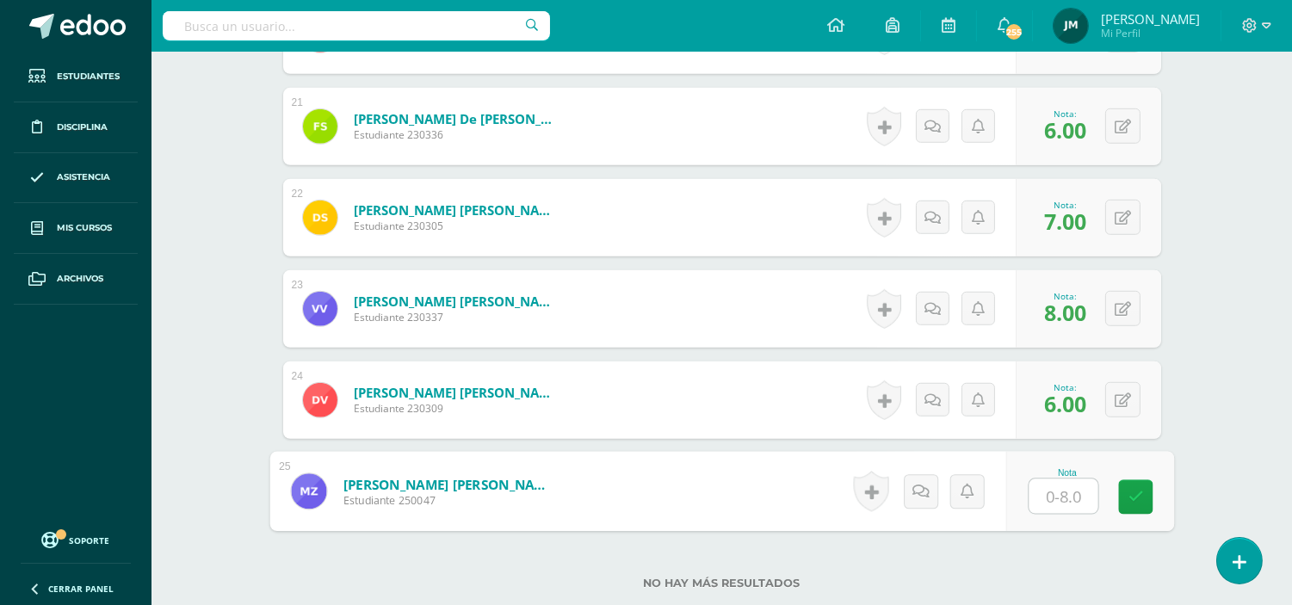
type input "0"
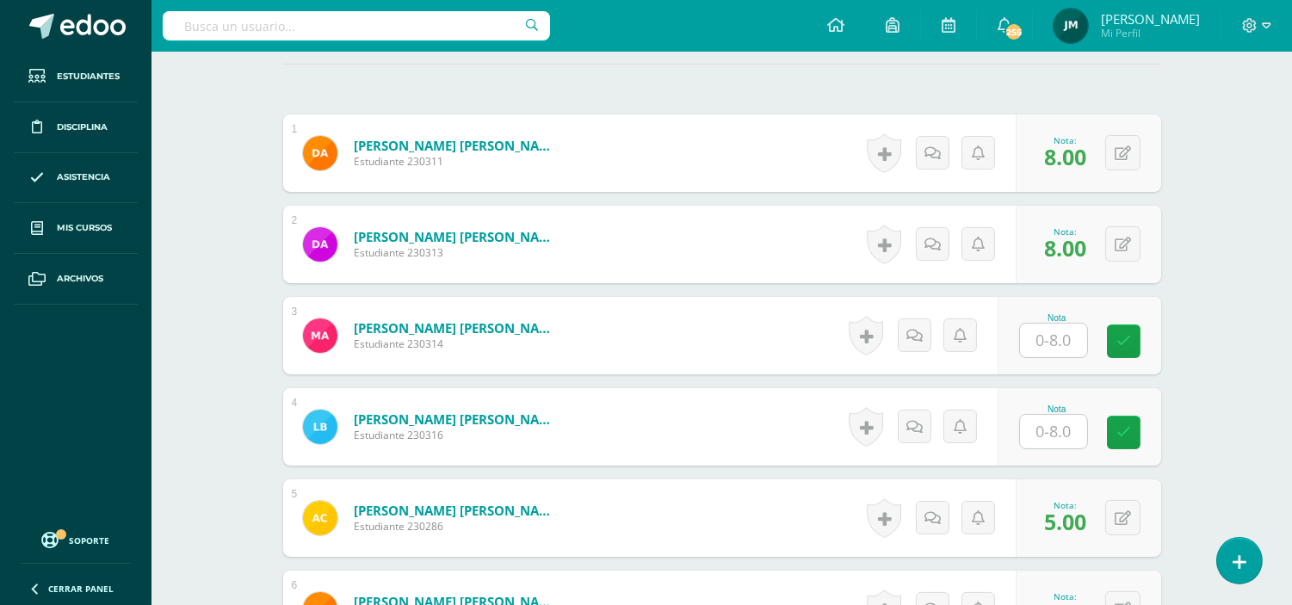
scroll to position [510, 0]
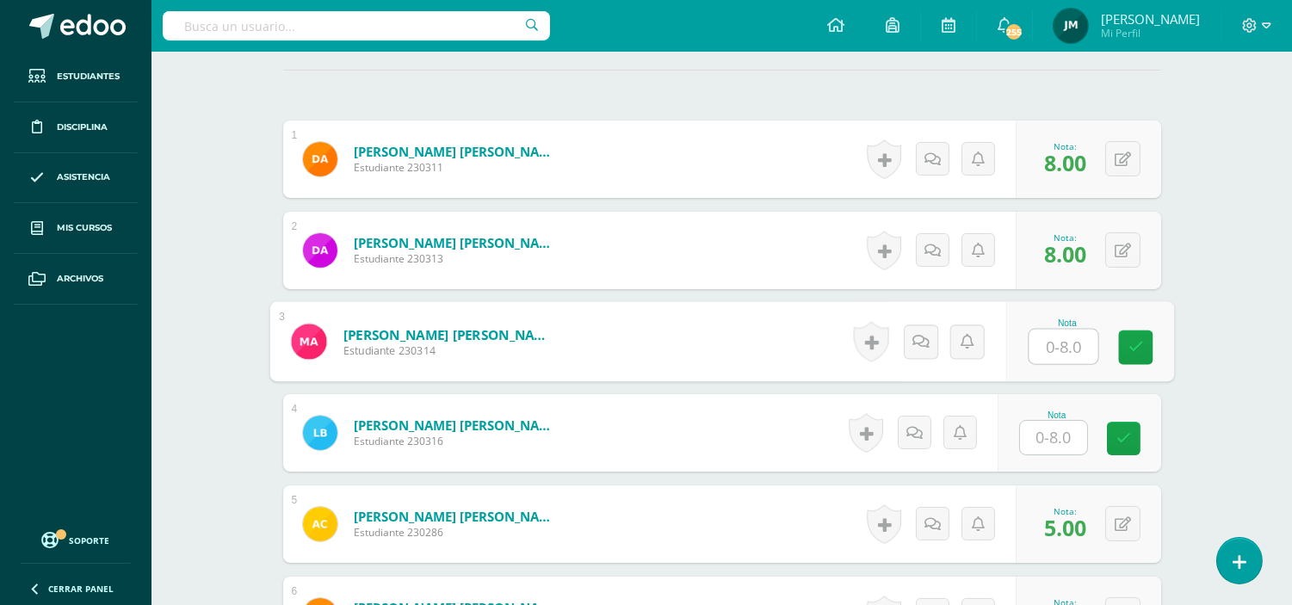
click at [1054, 349] on input "text" at bounding box center [1063, 347] width 69 height 34
type input "8"
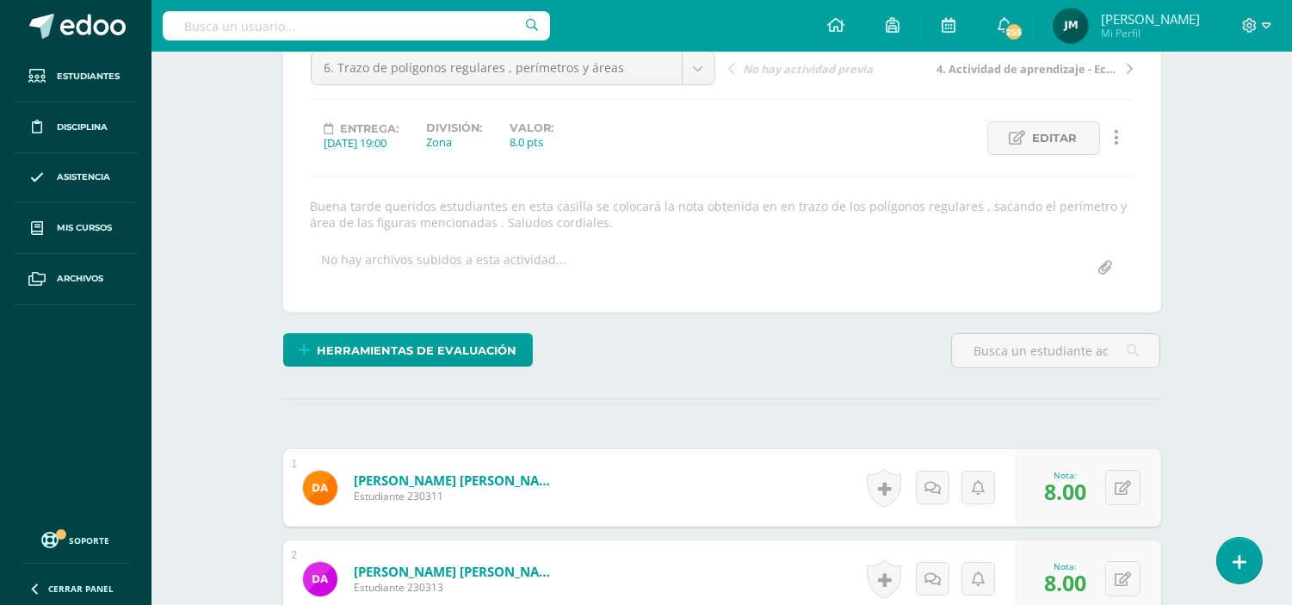
scroll to position [176, 0]
